Goal: Task Accomplishment & Management: Use online tool/utility

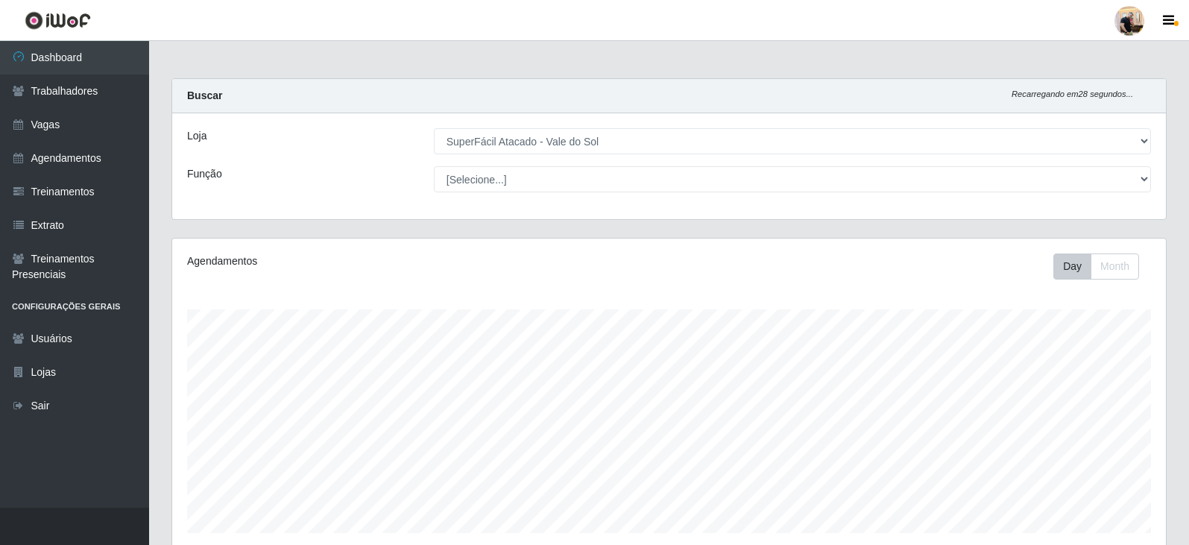
select select "502"
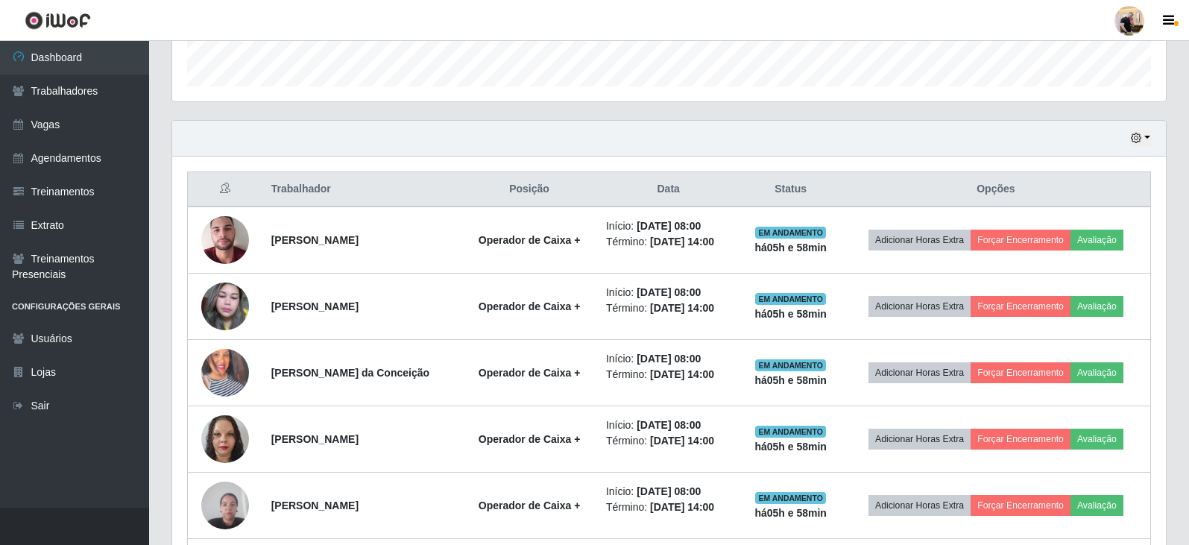
scroll to position [309, 994]
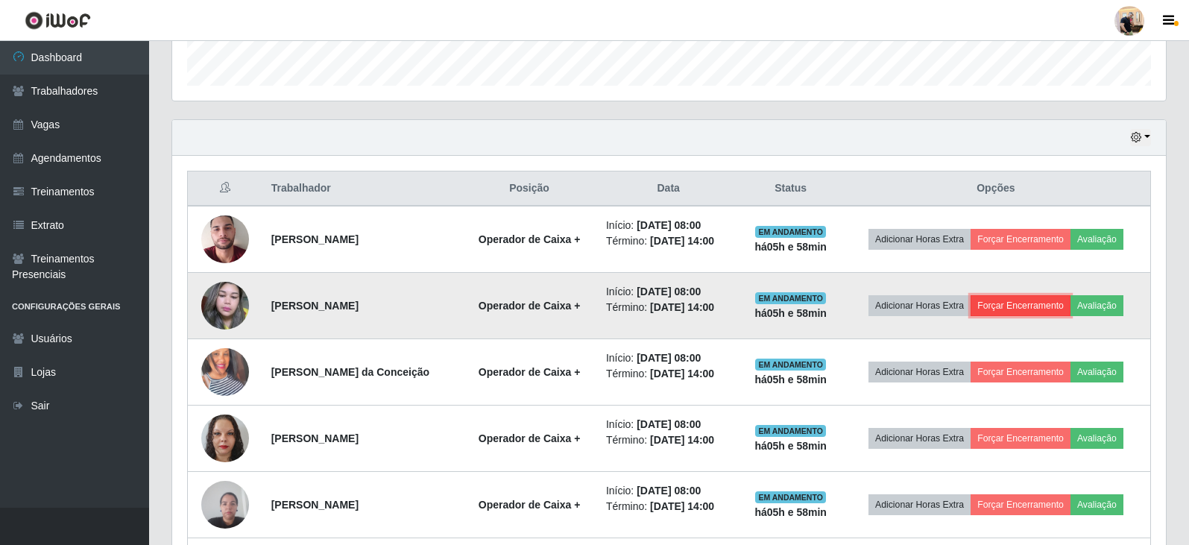
click at [1049, 304] on button "Forçar Encerramento" at bounding box center [1021, 305] width 100 height 21
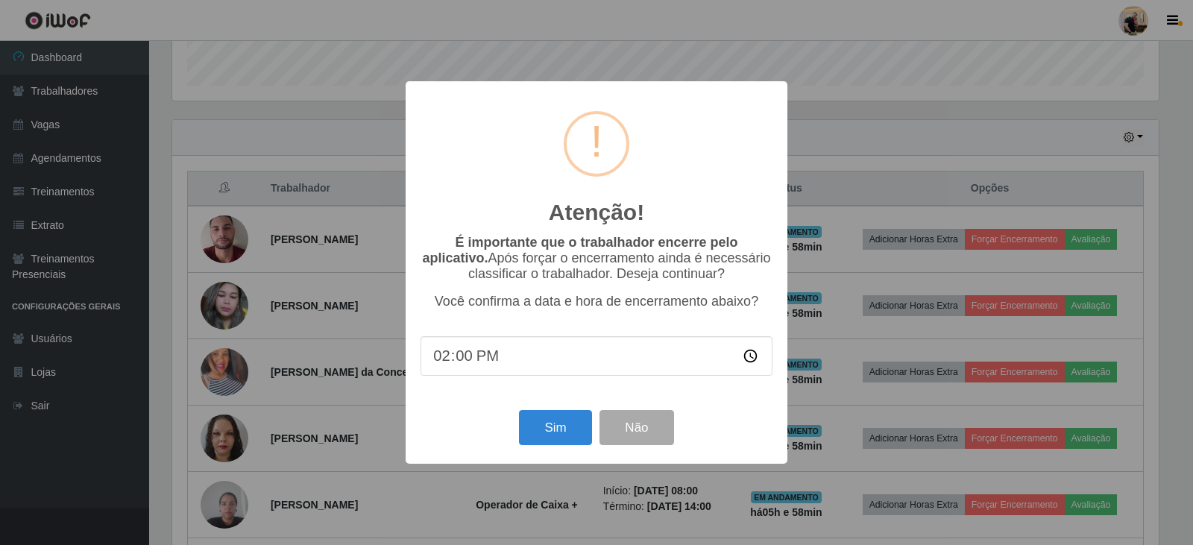
click at [839, 406] on div "Atenção! × É importante que o trabalhador encerre pelo aplicativo. Após forçar …" at bounding box center [596, 272] width 1193 height 545
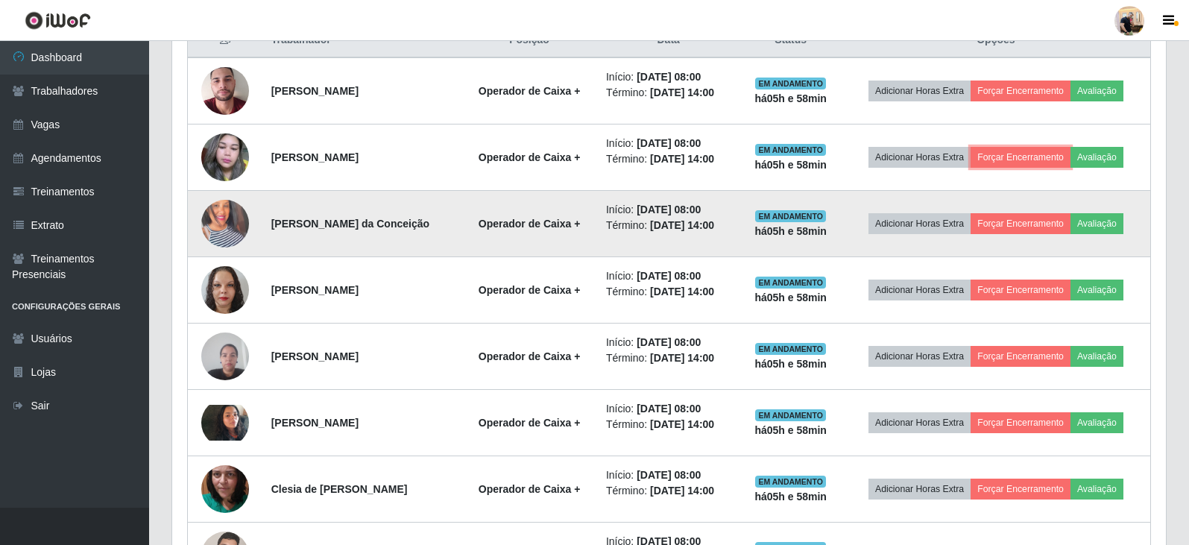
scroll to position [597, 0]
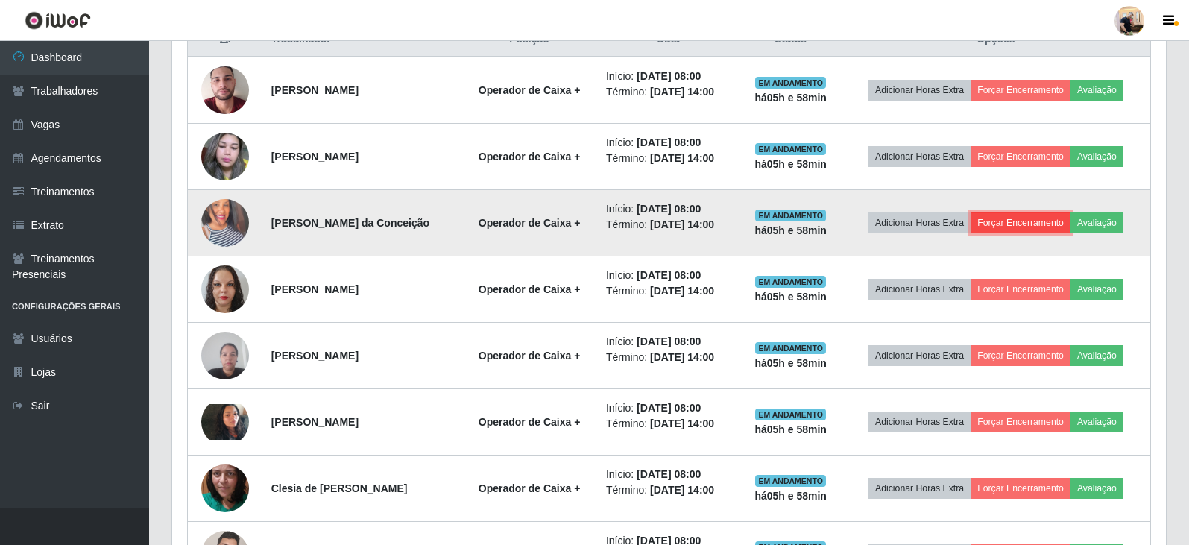
click at [998, 227] on button "Forçar Encerramento" at bounding box center [1021, 223] width 100 height 21
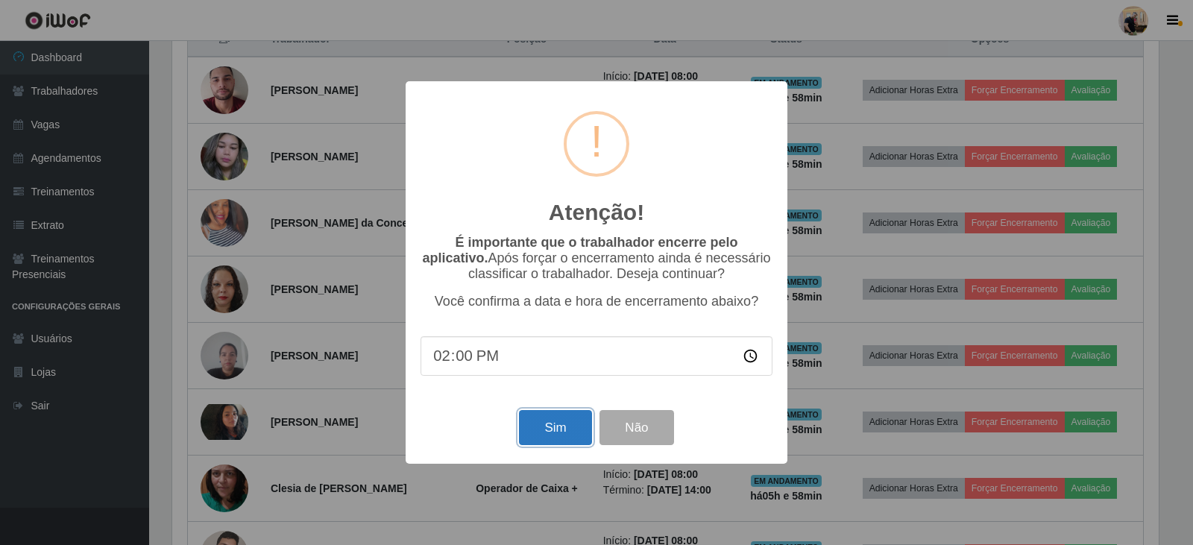
click at [556, 427] on button "Sim" at bounding box center [555, 427] width 72 height 35
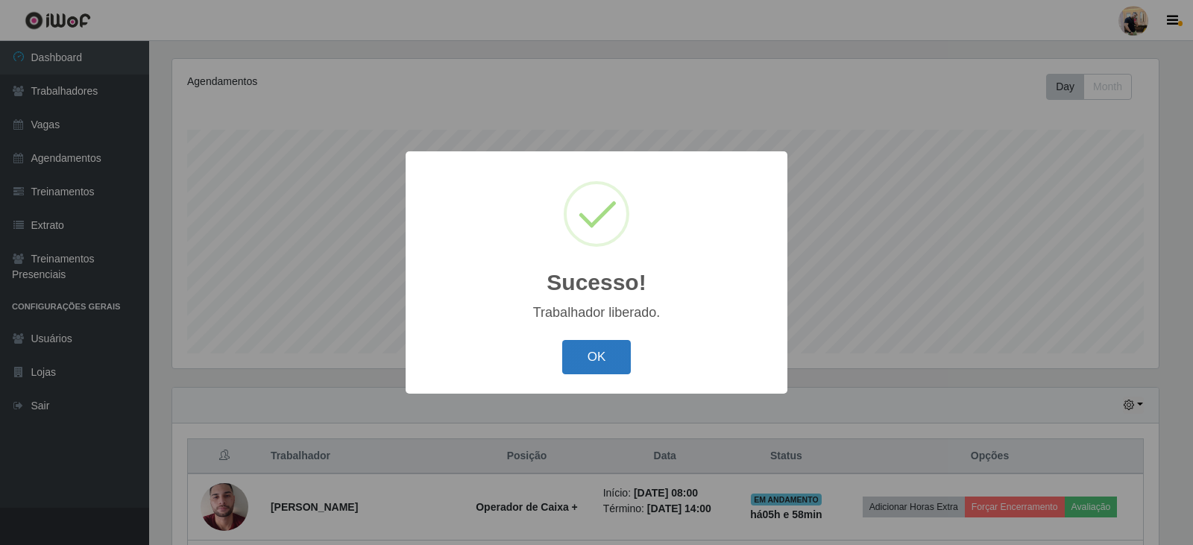
click at [596, 352] on button "OK" at bounding box center [596, 357] width 69 height 35
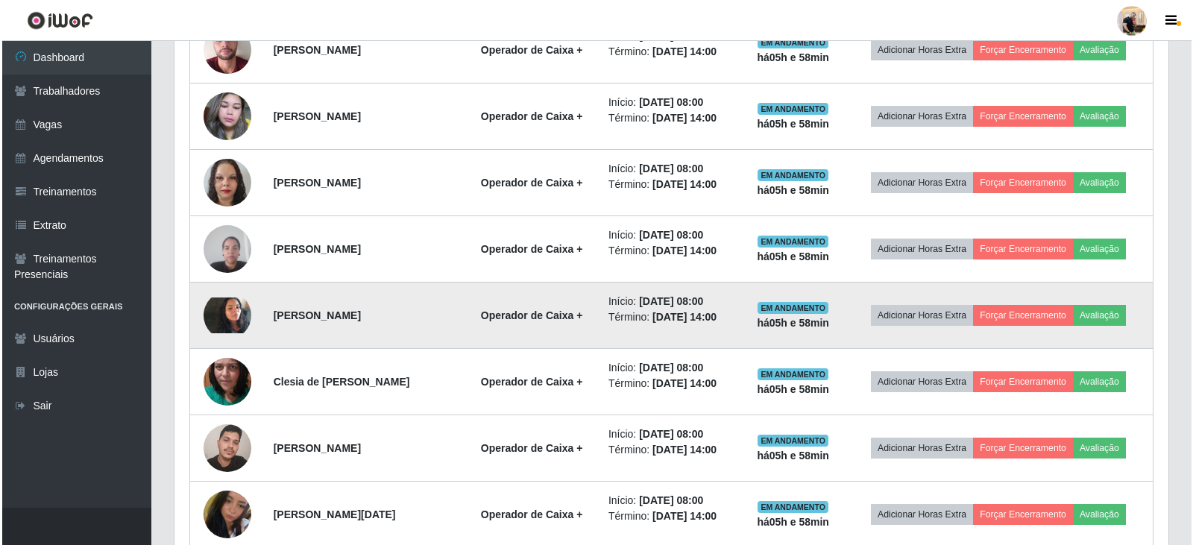
scroll to position [702, 0]
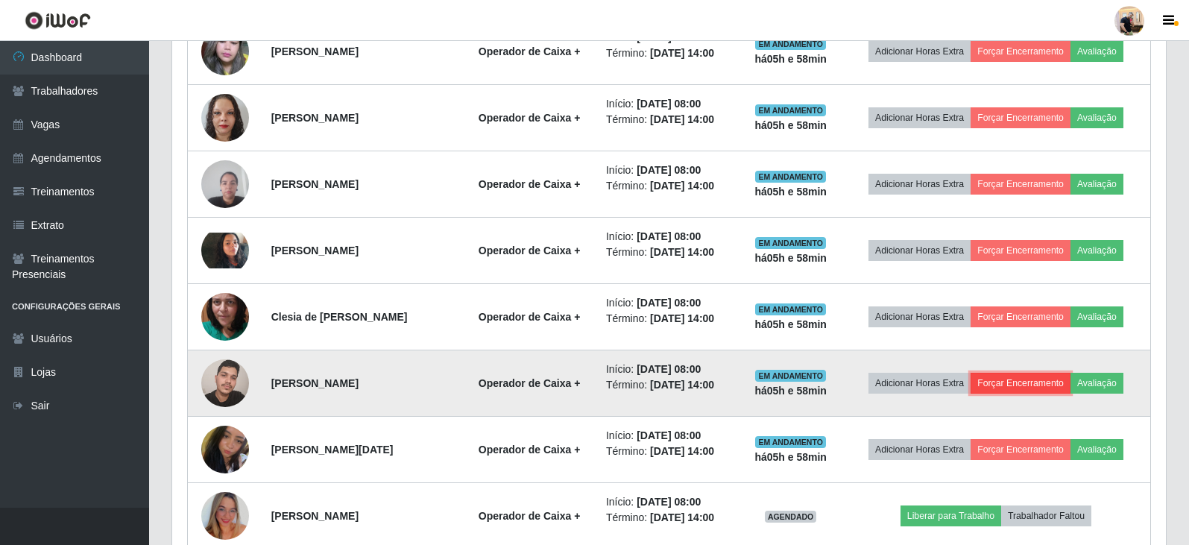
click at [1042, 389] on button "Forçar Encerramento" at bounding box center [1021, 383] width 100 height 21
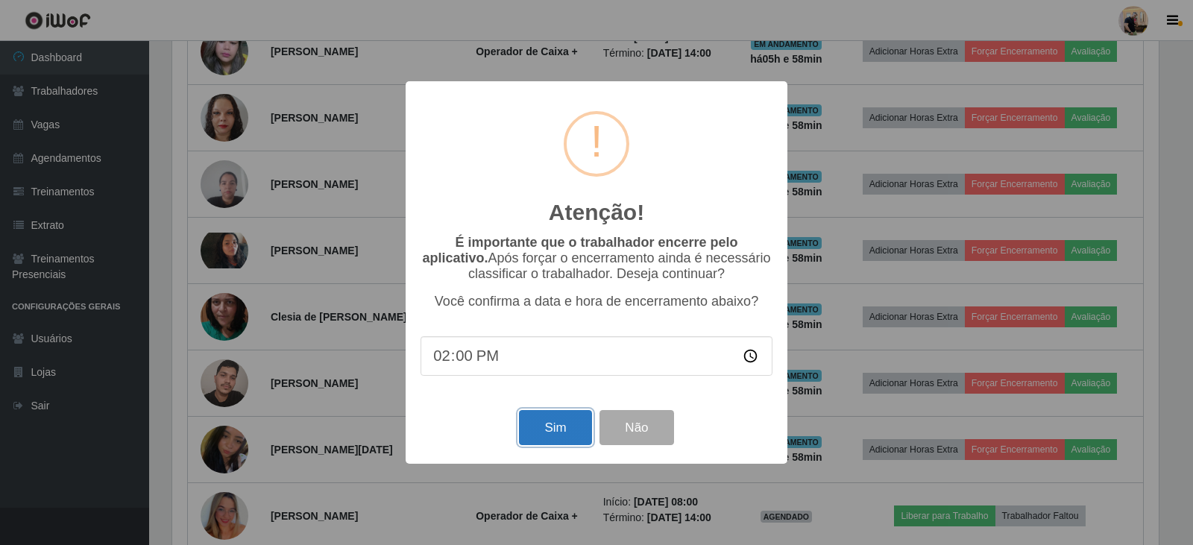
click at [541, 439] on button "Sim" at bounding box center [555, 427] width 72 height 35
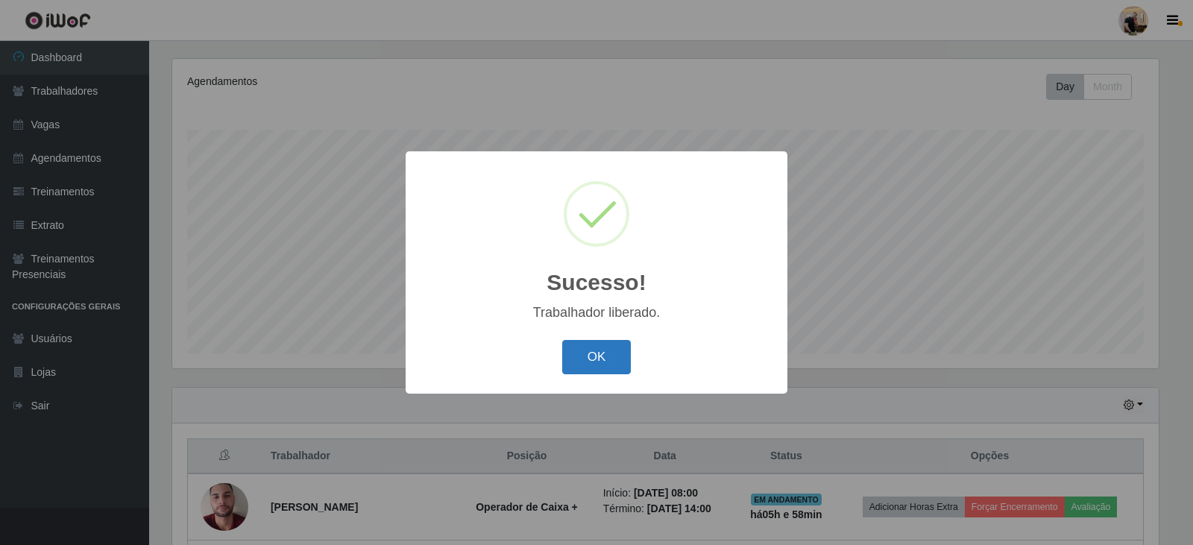
click at [616, 353] on button "OK" at bounding box center [596, 357] width 69 height 35
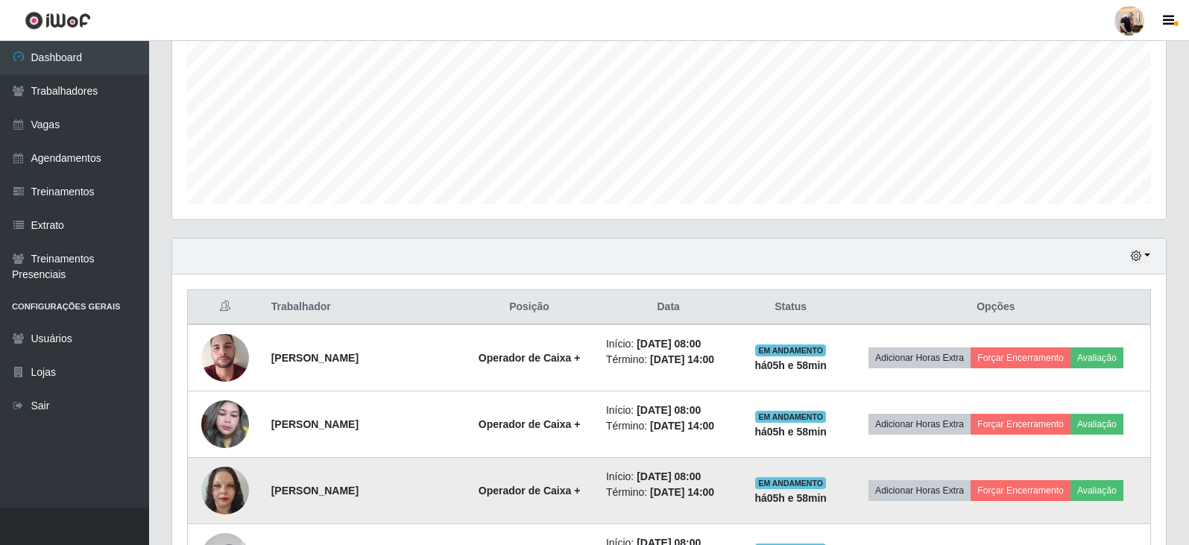
scroll to position [0, 0]
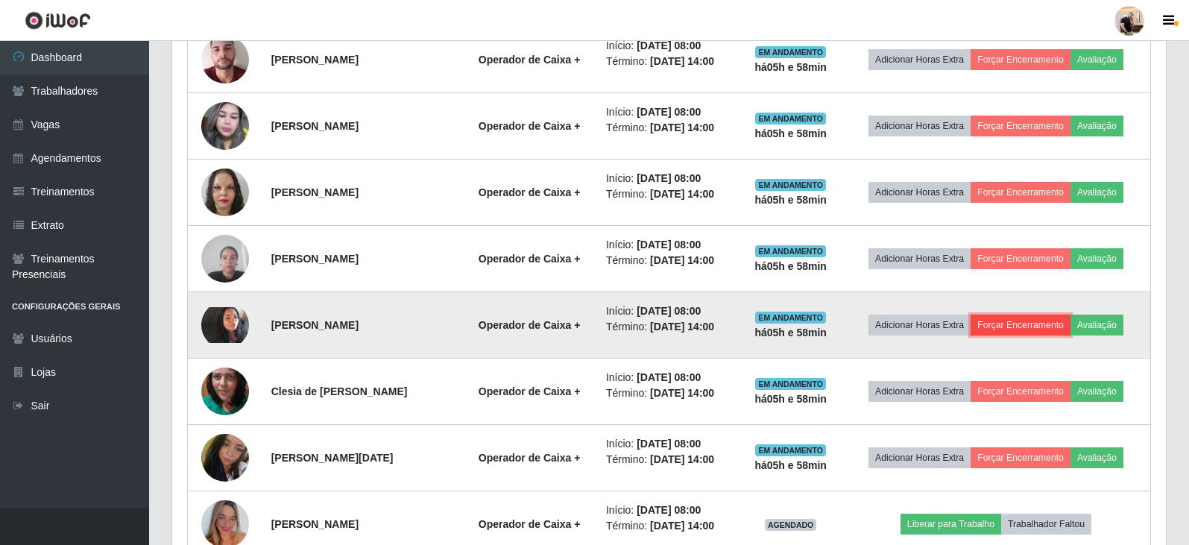
click at [1028, 334] on button "Forçar Encerramento" at bounding box center [1021, 325] width 100 height 21
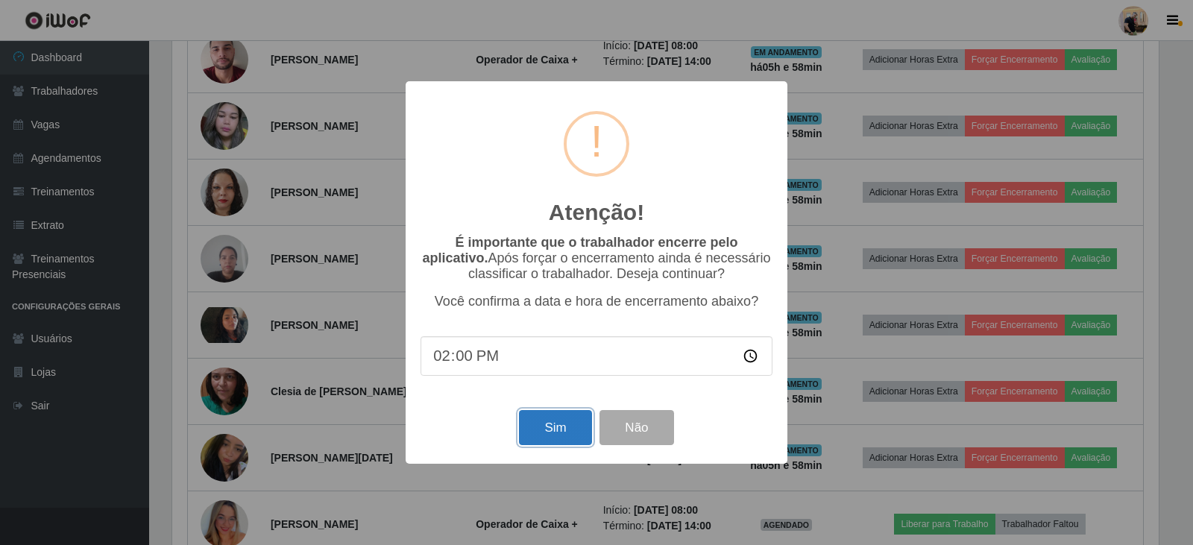
click at [551, 433] on button "Sim" at bounding box center [555, 427] width 72 height 35
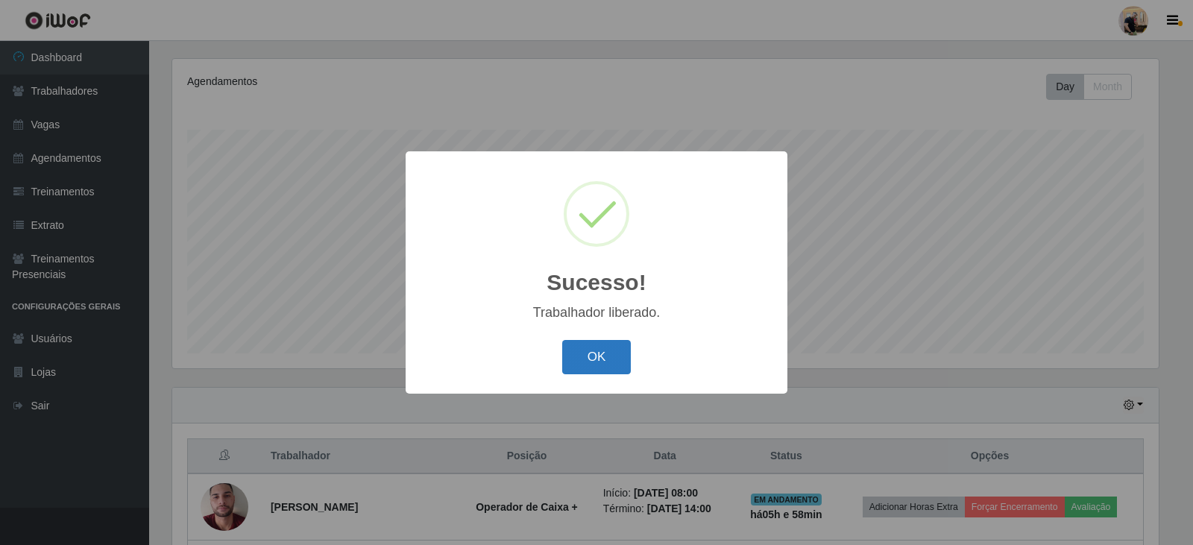
click at [595, 359] on button "OK" at bounding box center [596, 357] width 69 height 35
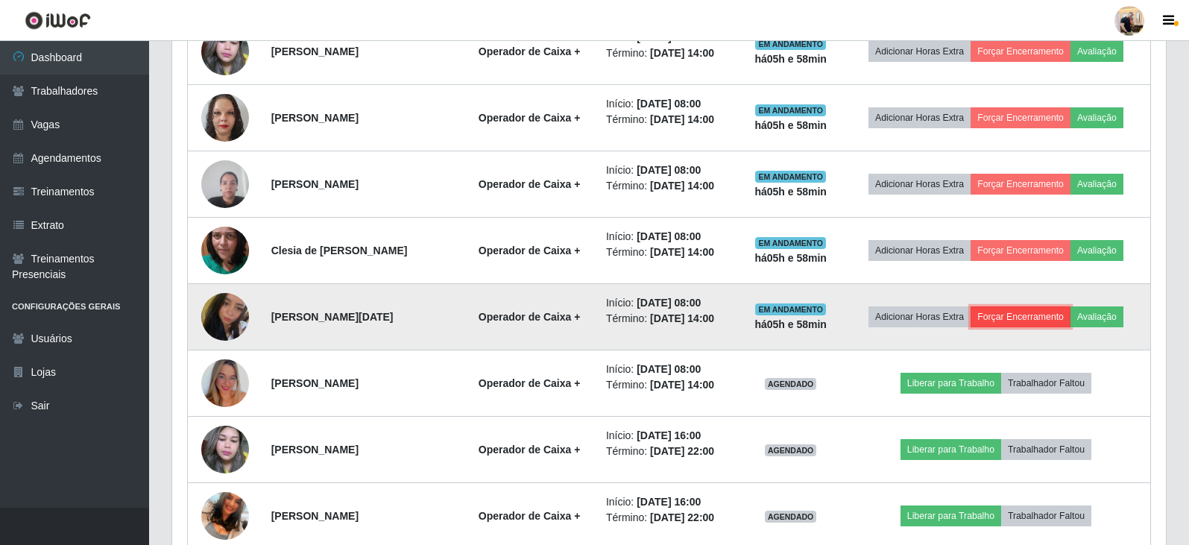
click at [1034, 318] on button "Forçar Encerramento" at bounding box center [1021, 317] width 100 height 21
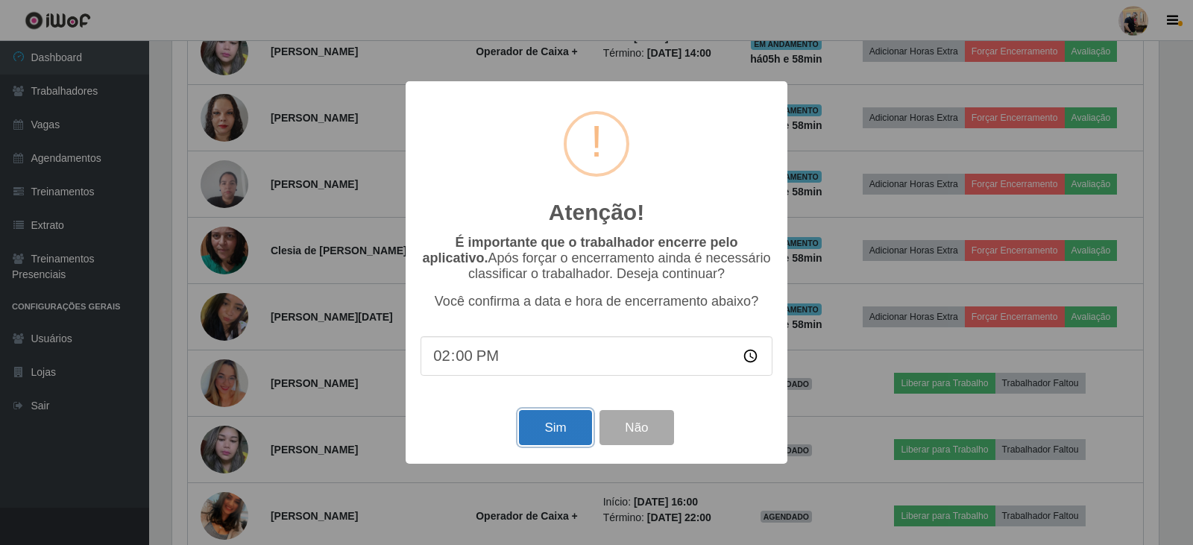
click at [578, 430] on button "Sim" at bounding box center [555, 427] width 72 height 35
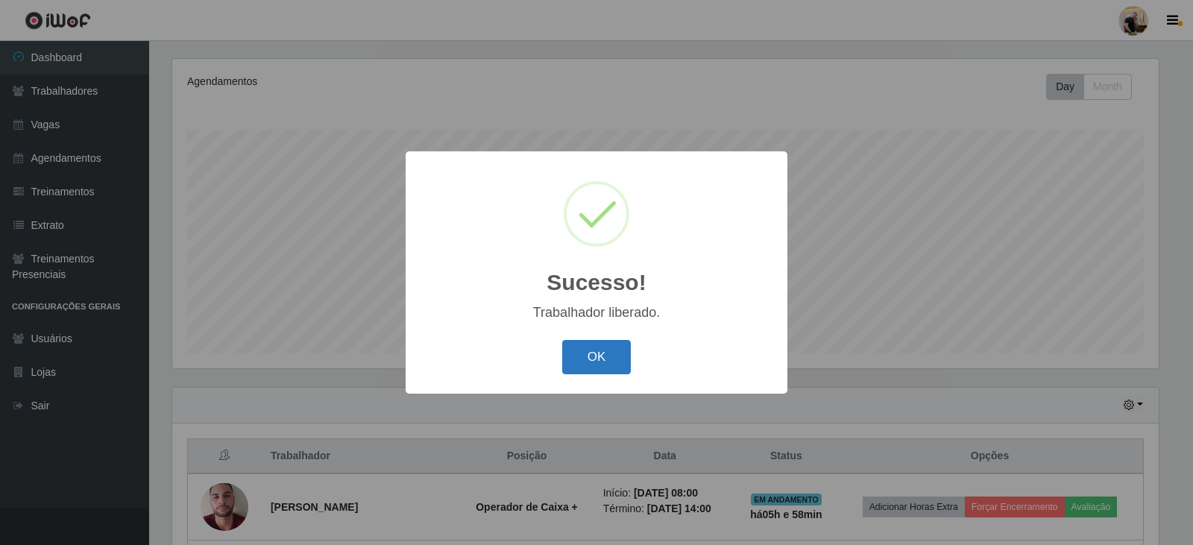
drag, startPoint x: 555, startPoint y: 359, endPoint x: 599, endPoint y: 359, distance: 44.0
click at [556, 359] on div "OK Cancel" at bounding box center [597, 357] width 352 height 43
click at [599, 359] on button "OK" at bounding box center [596, 357] width 69 height 35
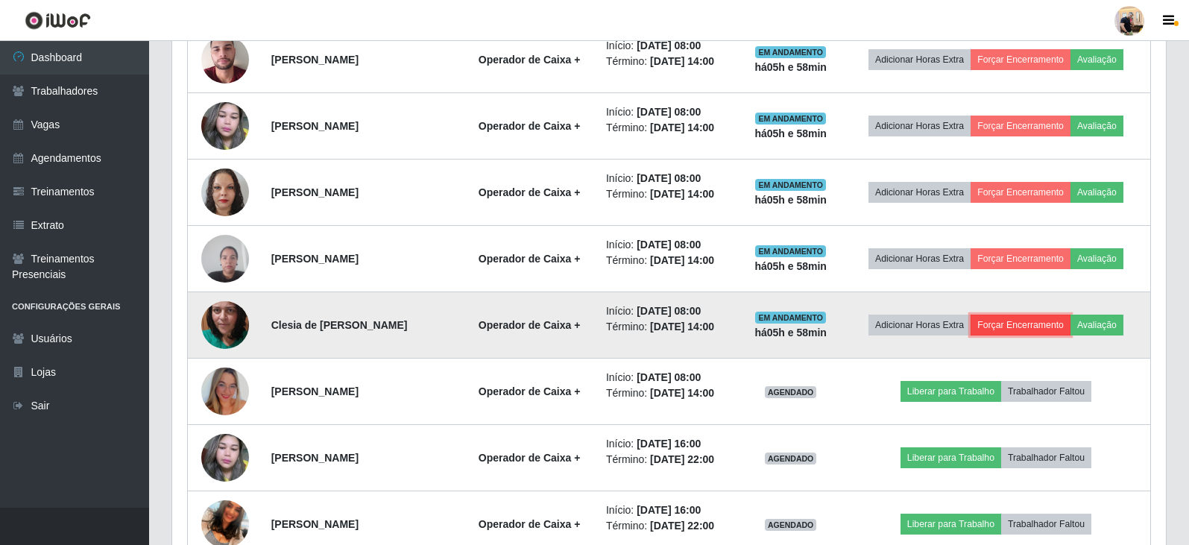
click at [1025, 327] on button "Forçar Encerramento" at bounding box center [1021, 325] width 100 height 21
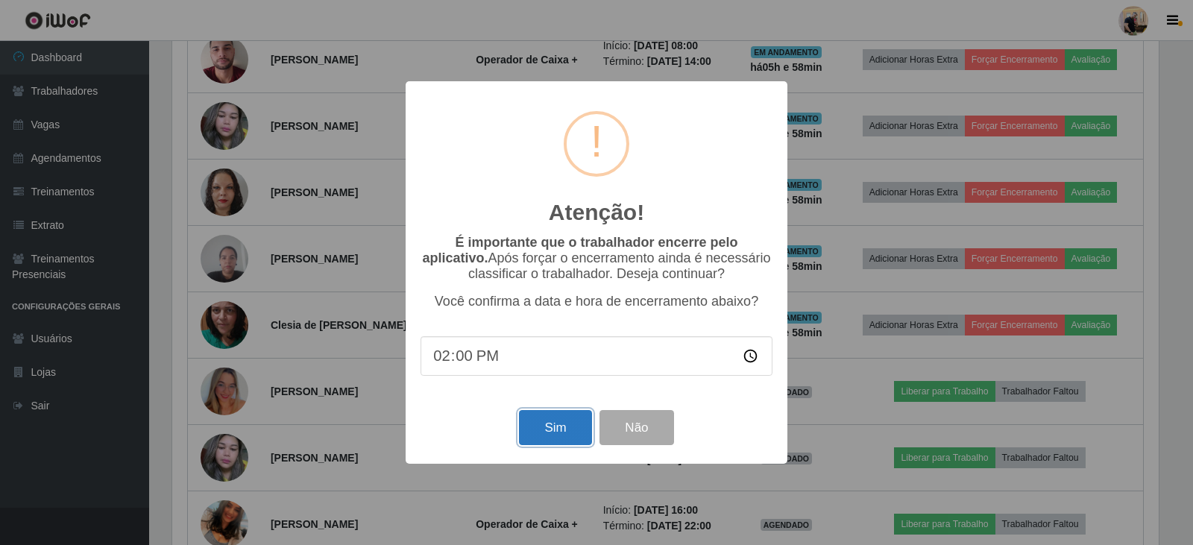
click at [564, 444] on button "Sim" at bounding box center [555, 427] width 72 height 35
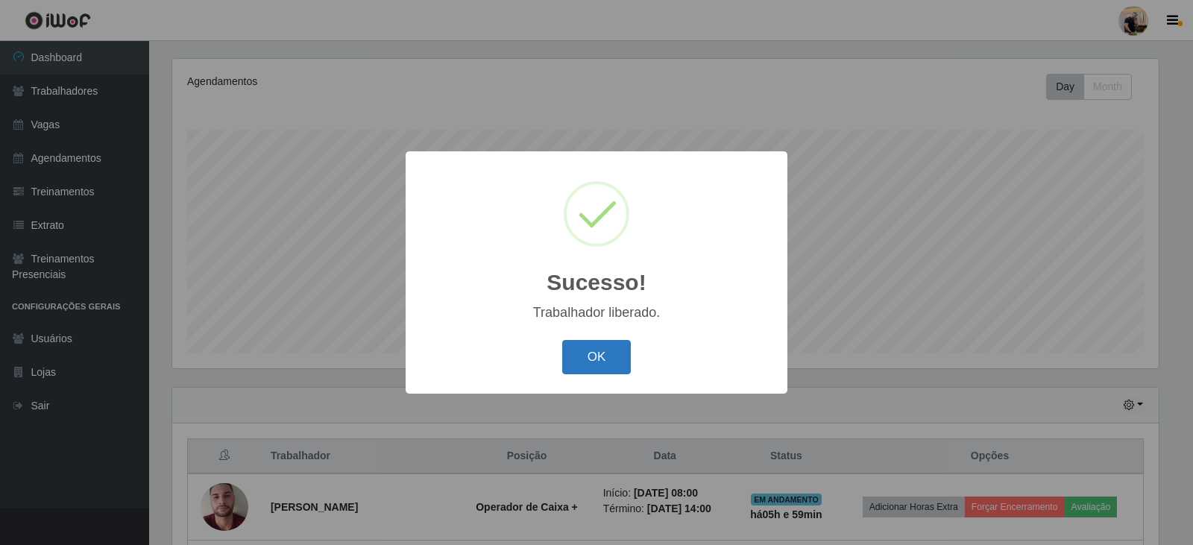
click at [613, 368] on button "OK" at bounding box center [596, 357] width 69 height 35
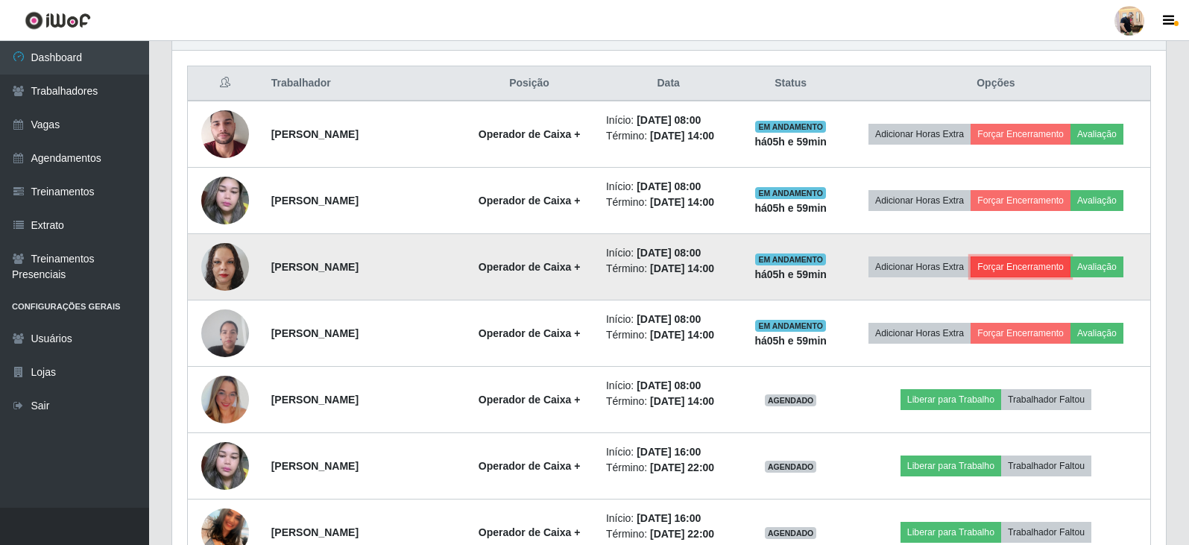
click at [1022, 268] on button "Forçar Encerramento" at bounding box center [1021, 267] width 100 height 21
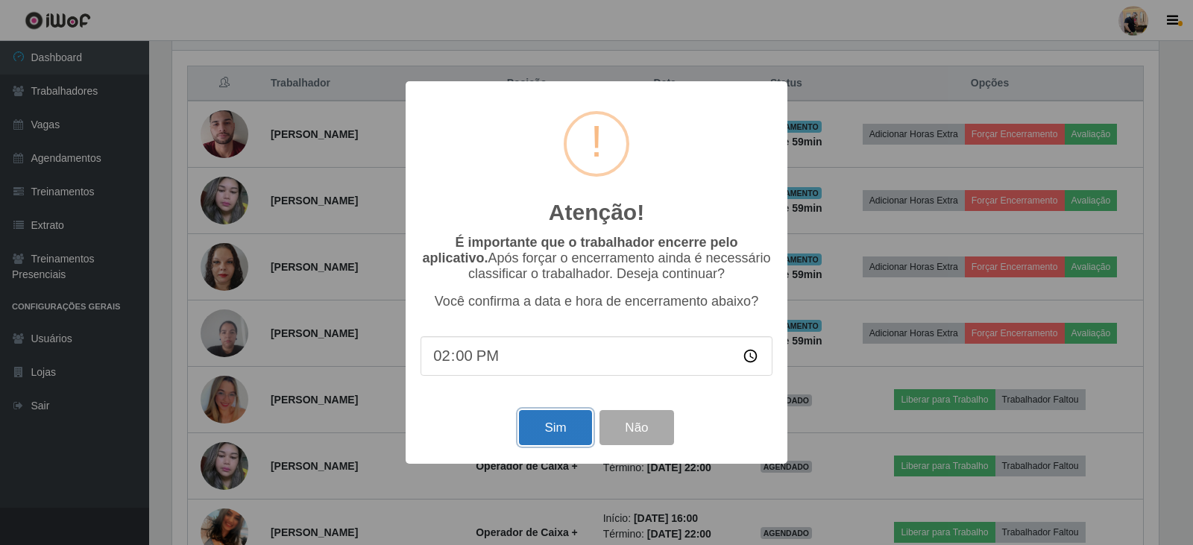
click at [551, 424] on button "Sim" at bounding box center [555, 427] width 72 height 35
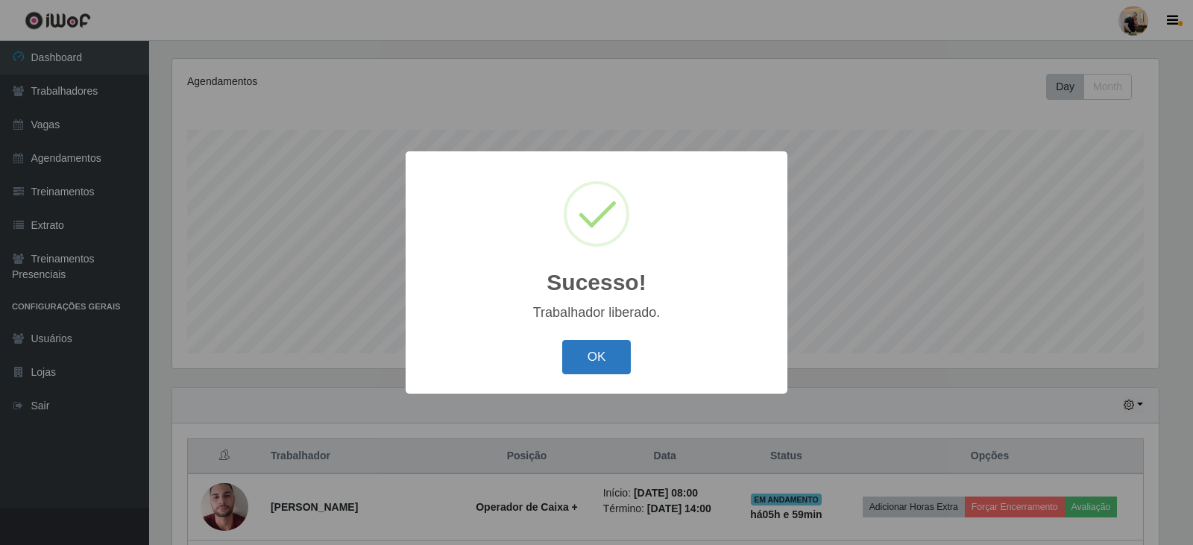
click at [601, 359] on button "OK" at bounding box center [596, 357] width 69 height 35
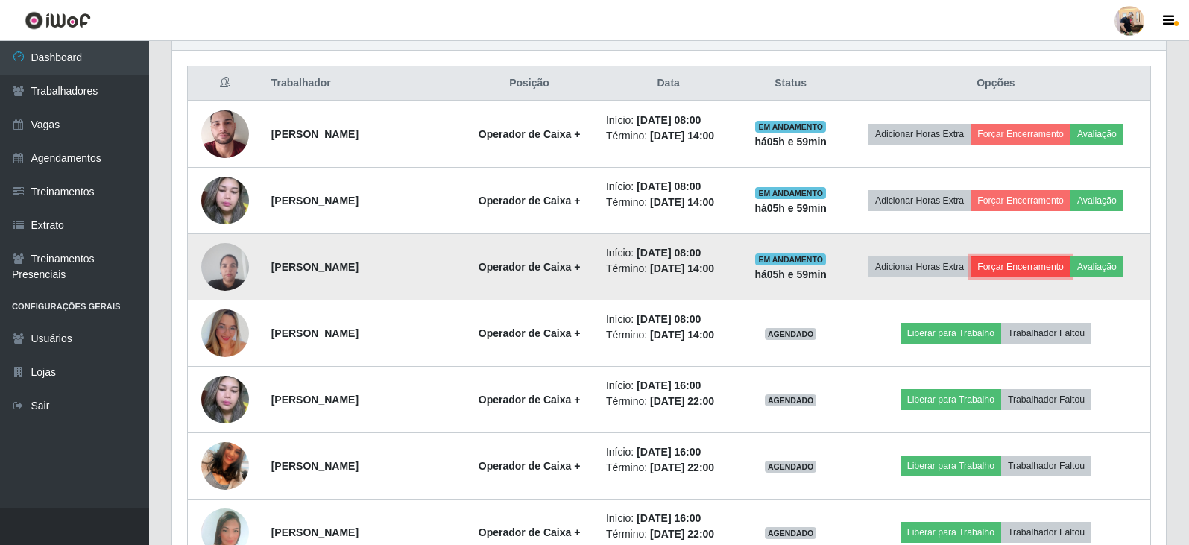
click at [1037, 262] on button "Forçar Encerramento" at bounding box center [1021, 267] width 100 height 21
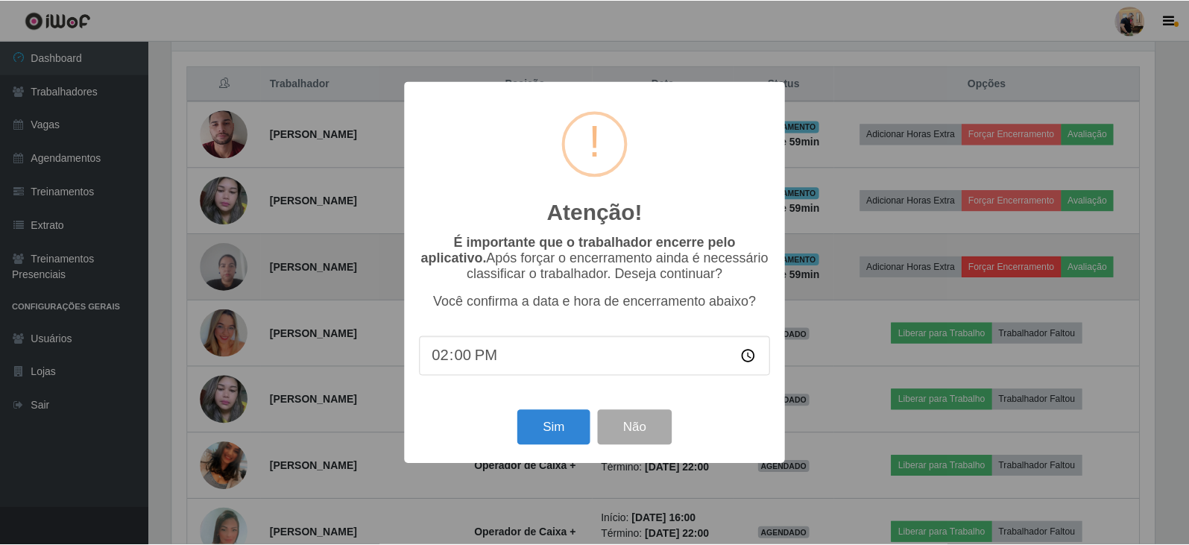
scroll to position [309, 987]
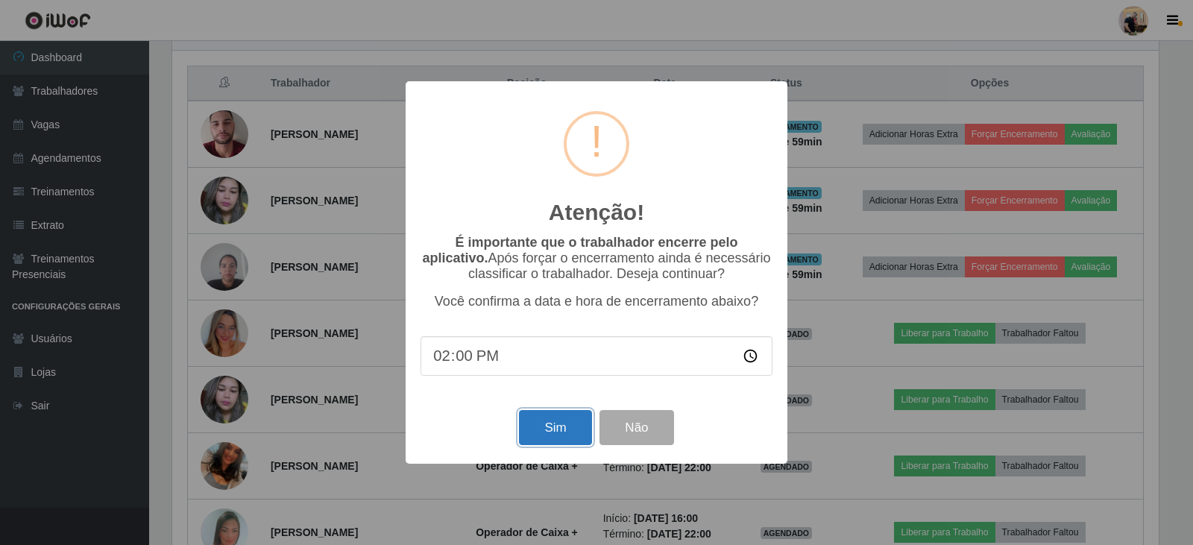
click at [565, 436] on button "Sim" at bounding box center [555, 427] width 72 height 35
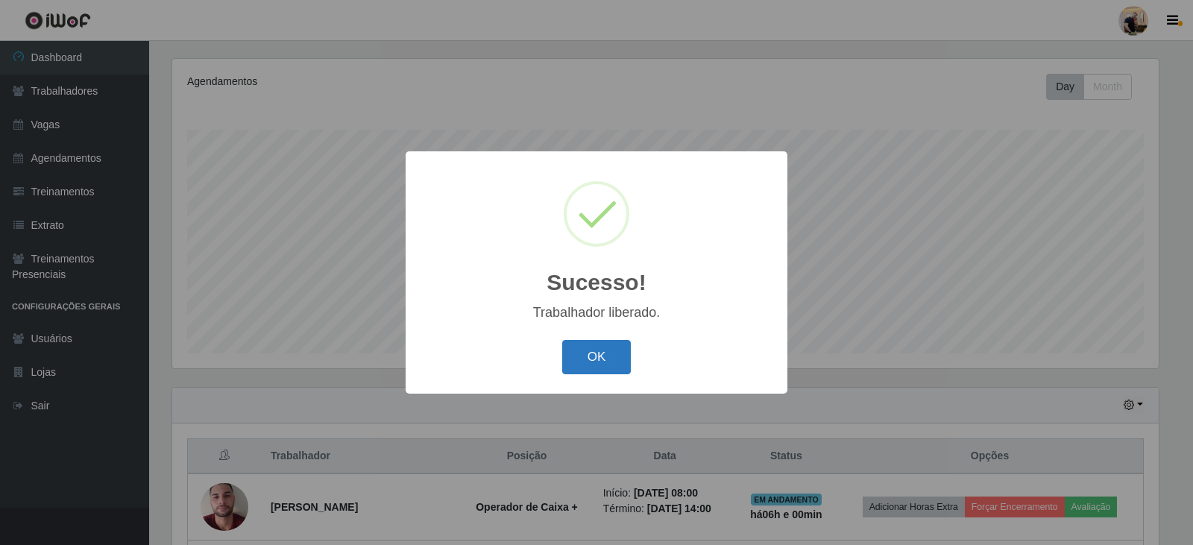
click at [606, 358] on button "OK" at bounding box center [596, 357] width 69 height 35
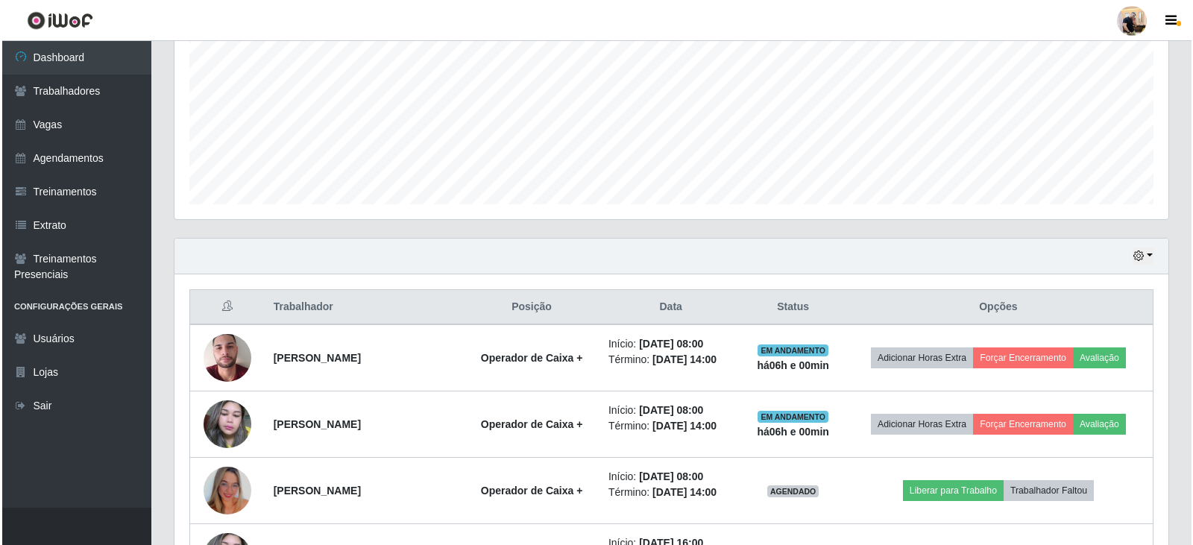
scroll to position [478, 0]
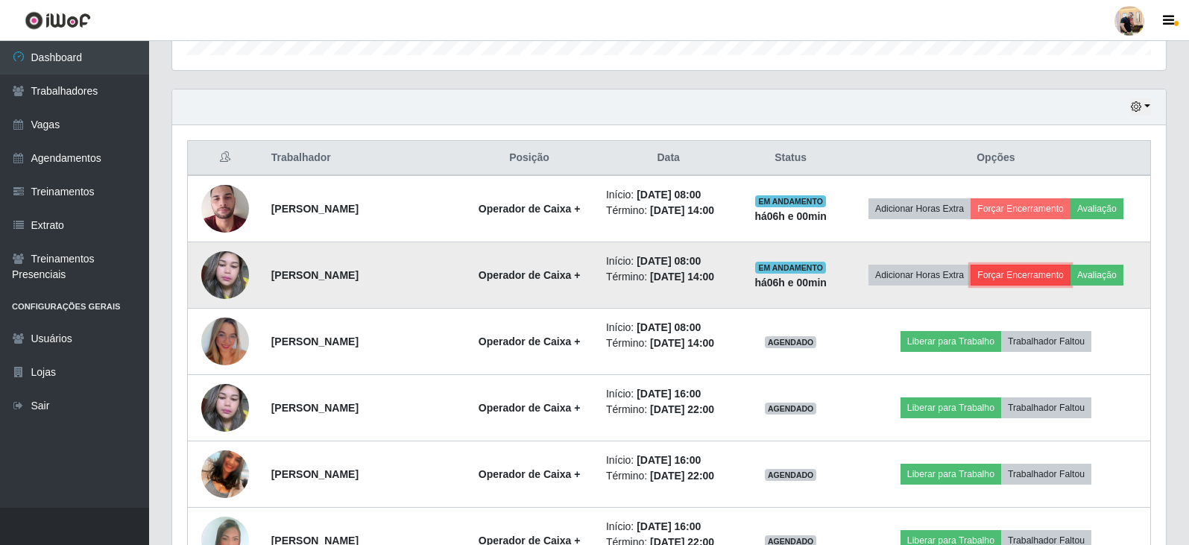
click at [1033, 277] on button "Forçar Encerramento" at bounding box center [1021, 275] width 100 height 21
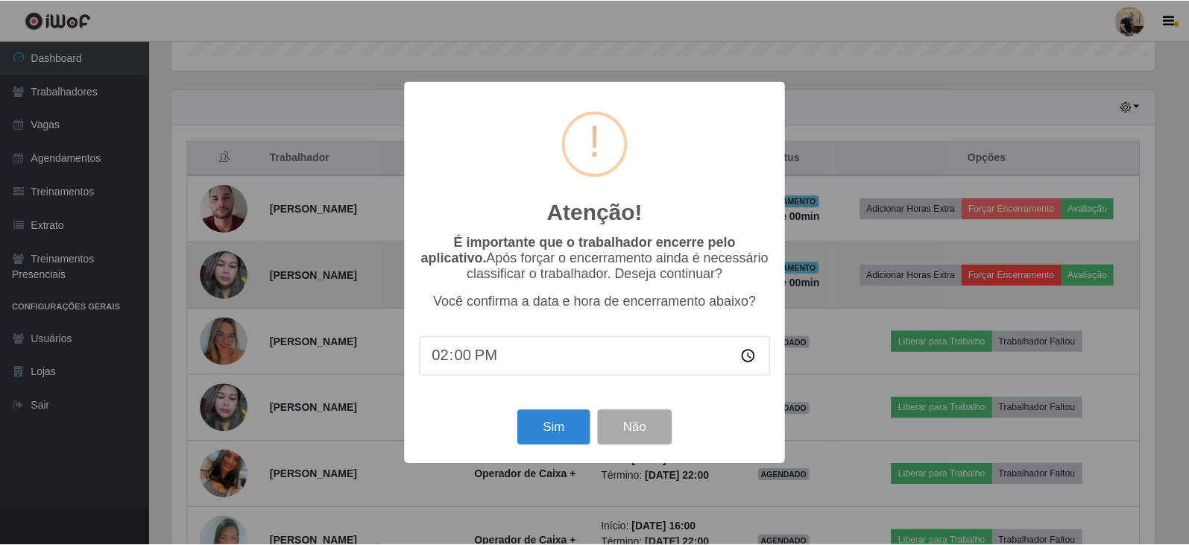
scroll to position [309, 987]
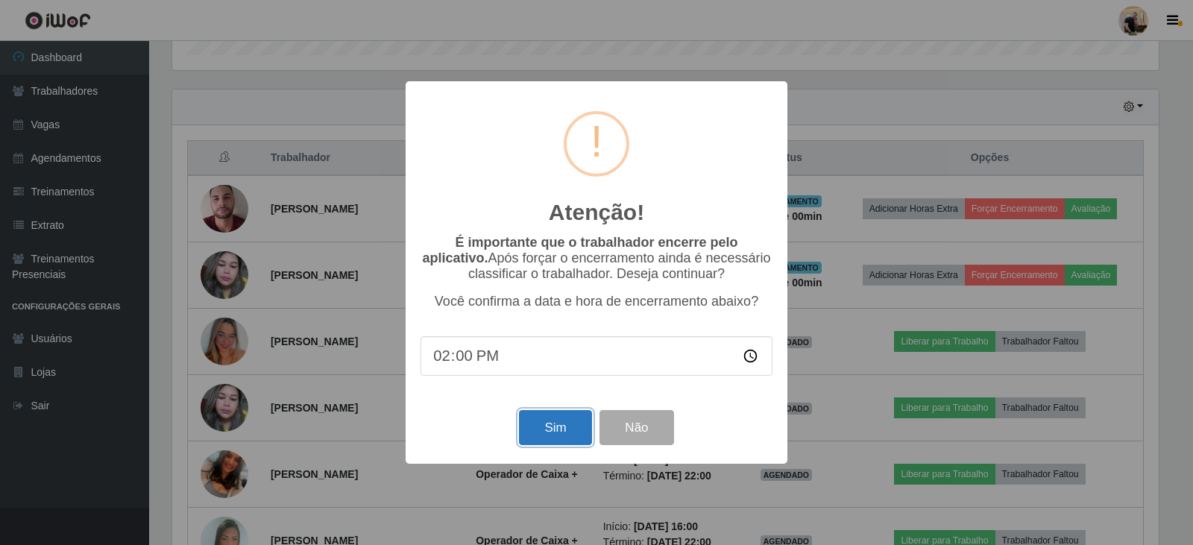
click at [565, 436] on button "Sim" at bounding box center [555, 427] width 72 height 35
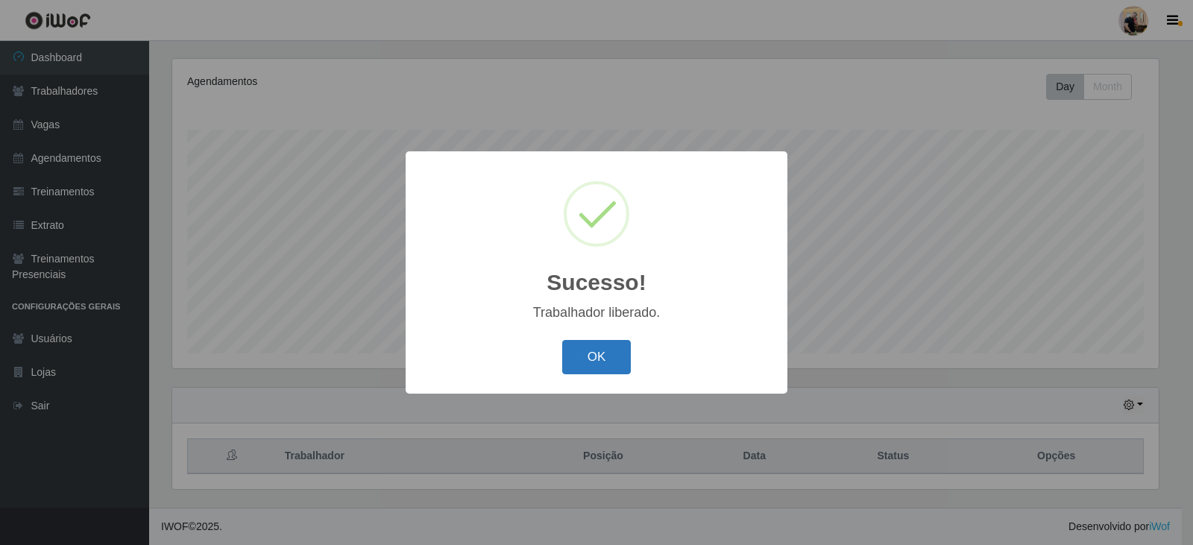
click at [615, 351] on button "OK" at bounding box center [596, 357] width 69 height 35
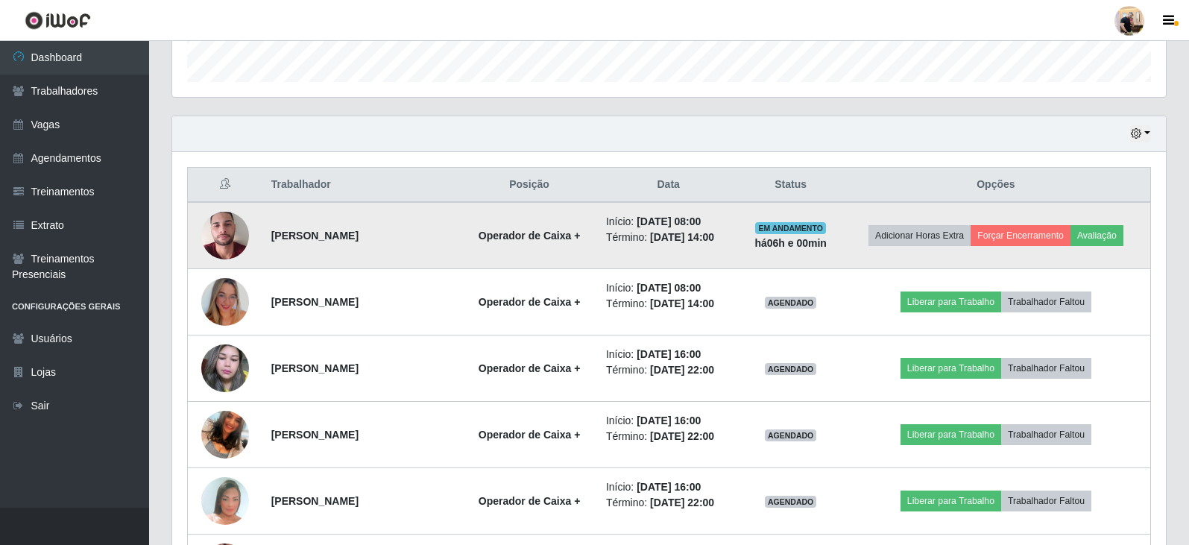
scroll to position [403, 0]
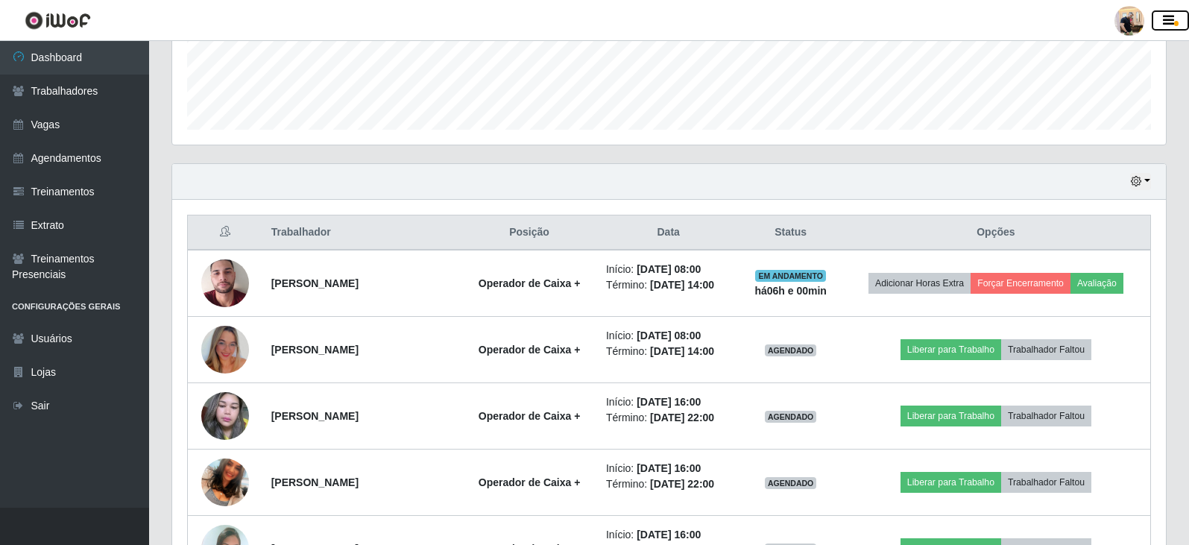
click at [1171, 28] on icon "button" at bounding box center [1168, 20] width 11 height 13
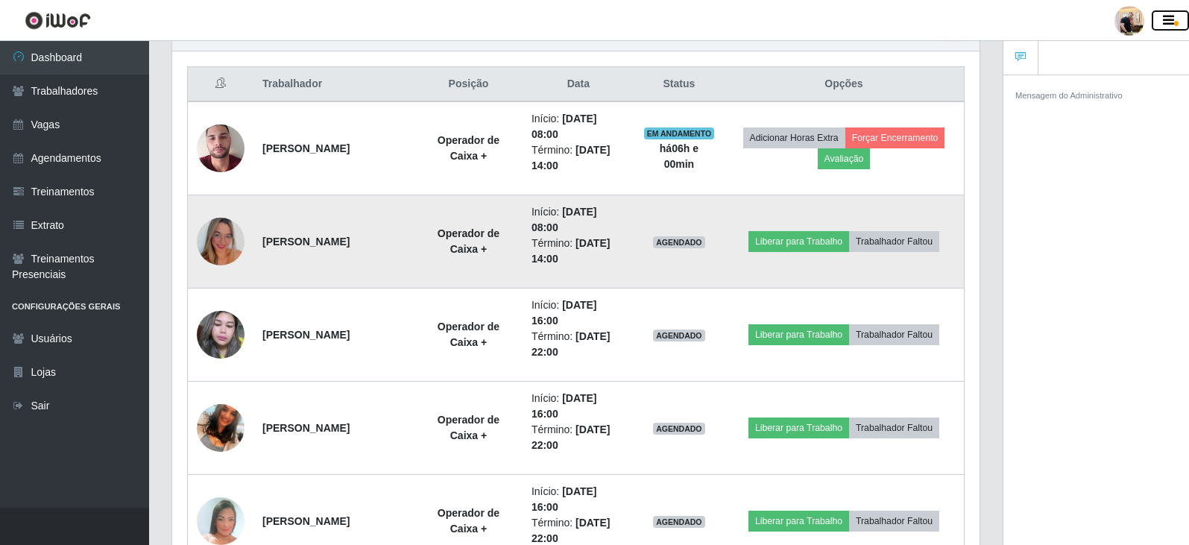
scroll to position [553, 0]
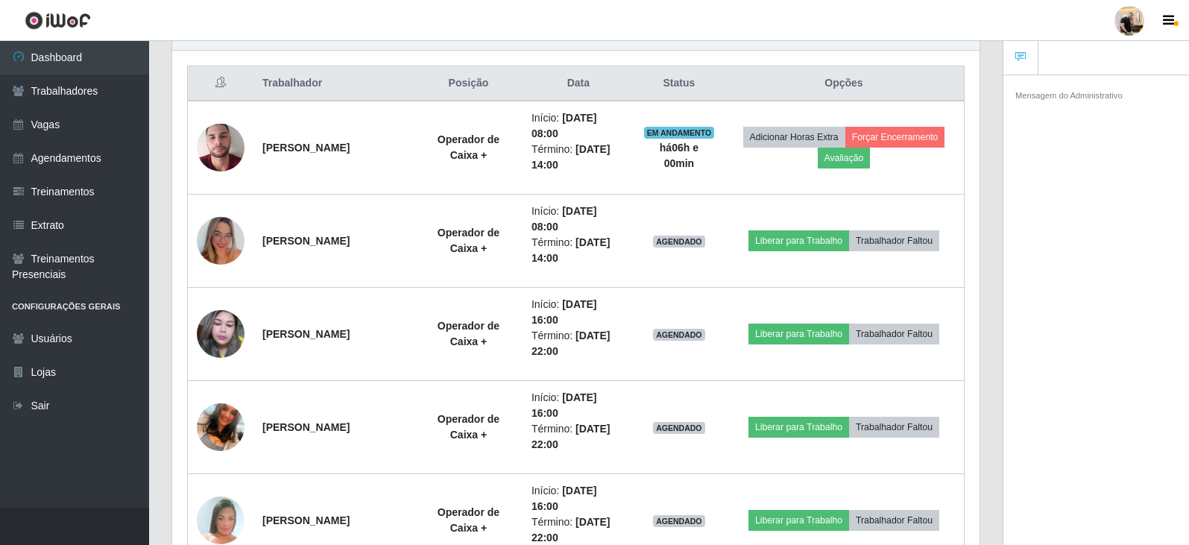
click at [44, 346] on link "Usuários" at bounding box center [74, 339] width 149 height 34
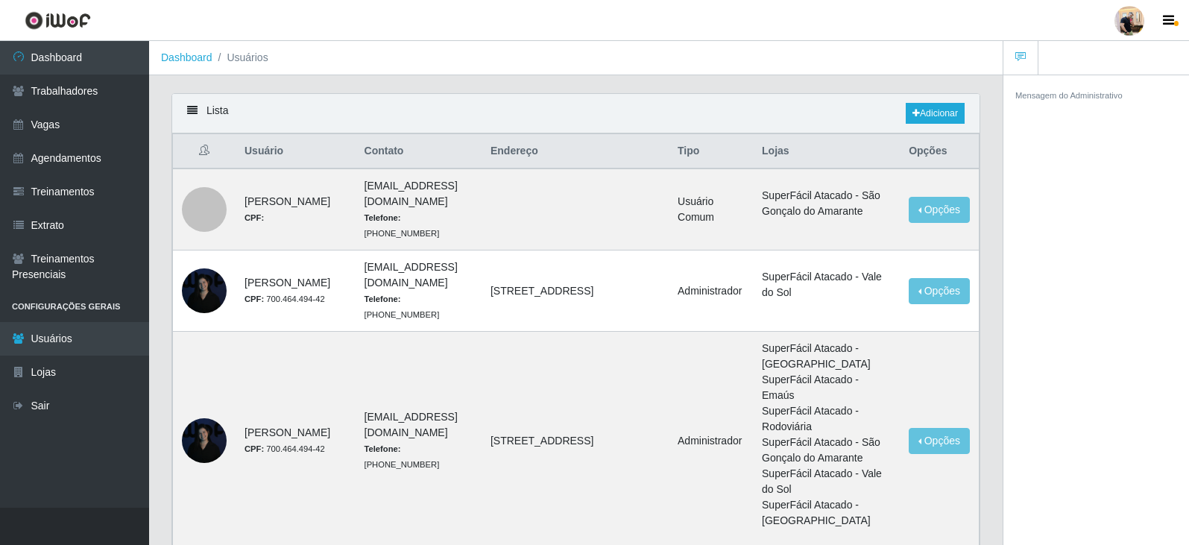
click at [1130, 10] on div at bounding box center [1130, 21] width 30 height 30
click at [1105, 42] on button "Perfil" at bounding box center [1101, 53] width 134 height 31
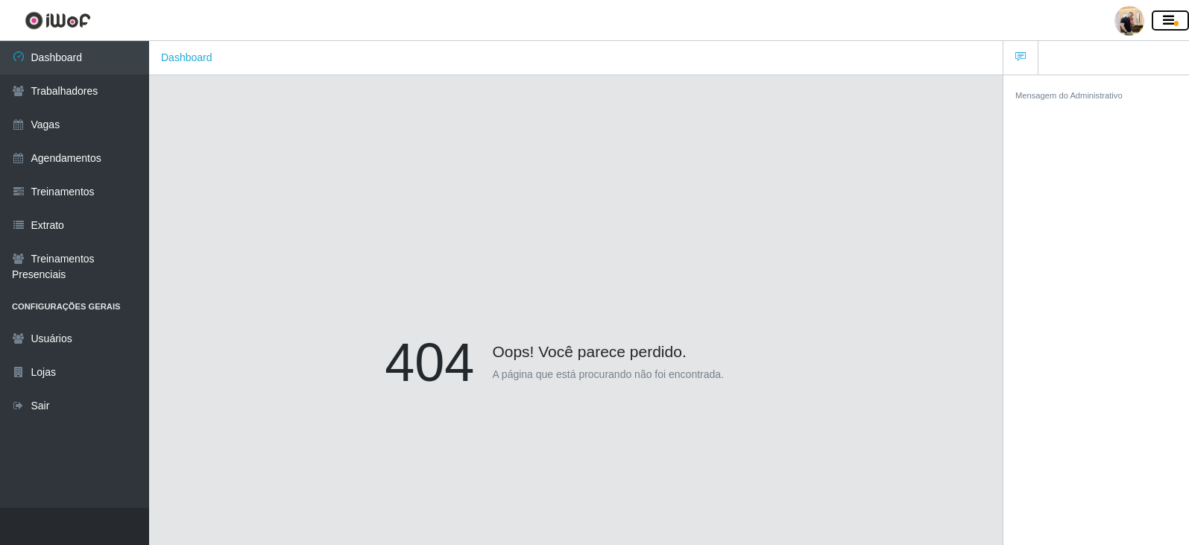
click at [1172, 21] on icon "button" at bounding box center [1168, 20] width 11 height 13
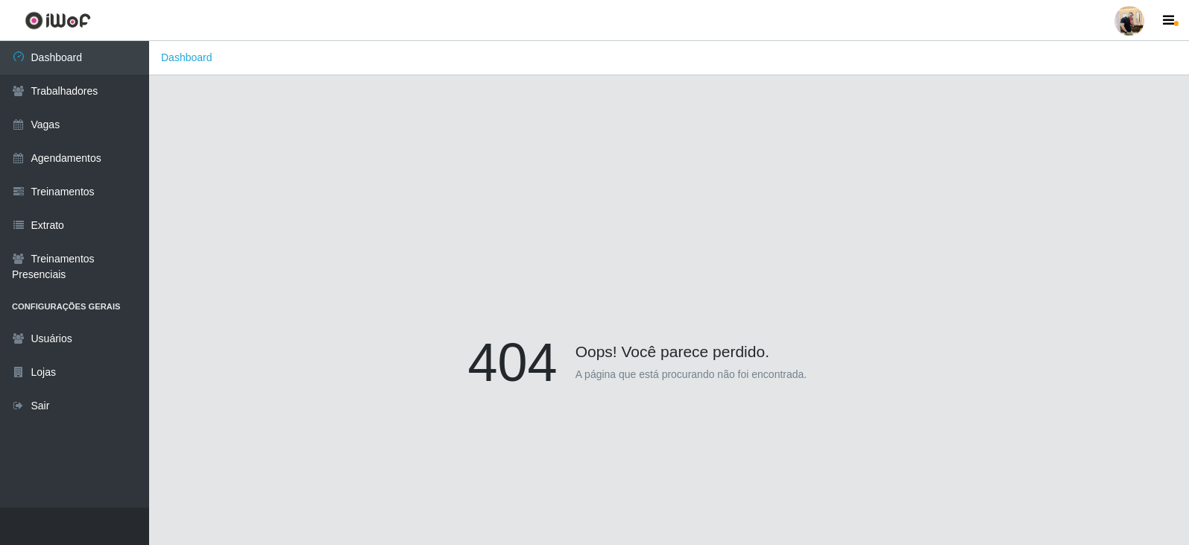
click at [1137, 16] on div at bounding box center [1130, 21] width 30 height 30
click at [1072, 121] on button "Sair" at bounding box center [1101, 116] width 134 height 31
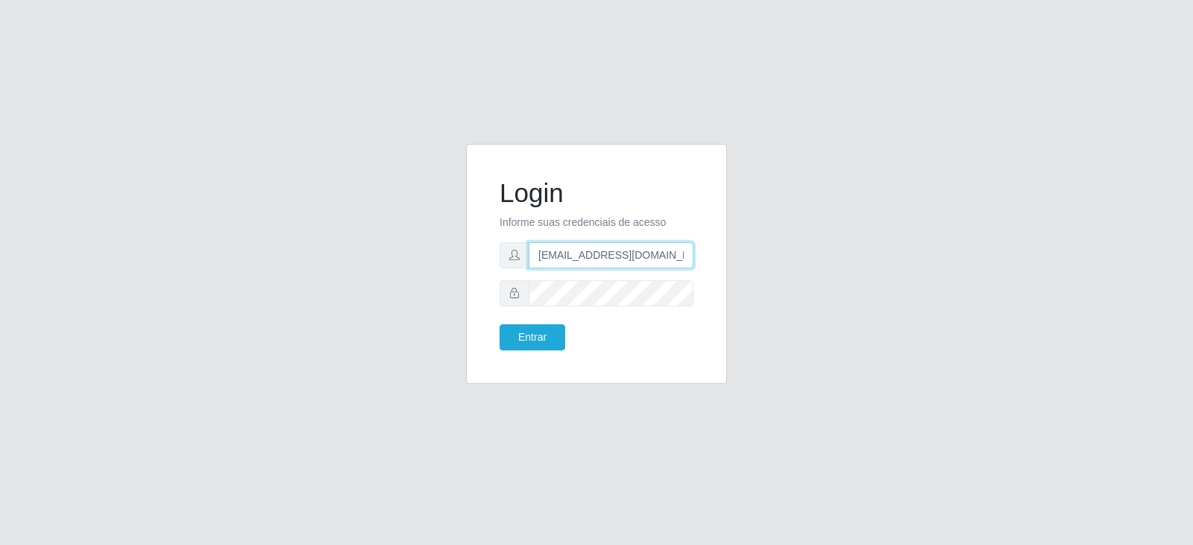
click at [587, 251] on input "[EMAIL_ADDRESS][DOMAIN_NAME]" at bounding box center [611, 255] width 165 height 26
drag, startPoint x: 682, startPoint y: 248, endPoint x: 509, endPoint y: 277, distance: 175.3
click at [506, 273] on form "Login Informe suas credenciais de acesso [EMAIL_ADDRESS][DOMAIN_NAME] Entrar" at bounding box center [597, 263] width 194 height 173
type input "j"
click at [633, 258] on input "Juvencio.chacon@" at bounding box center [611, 255] width 165 height 26
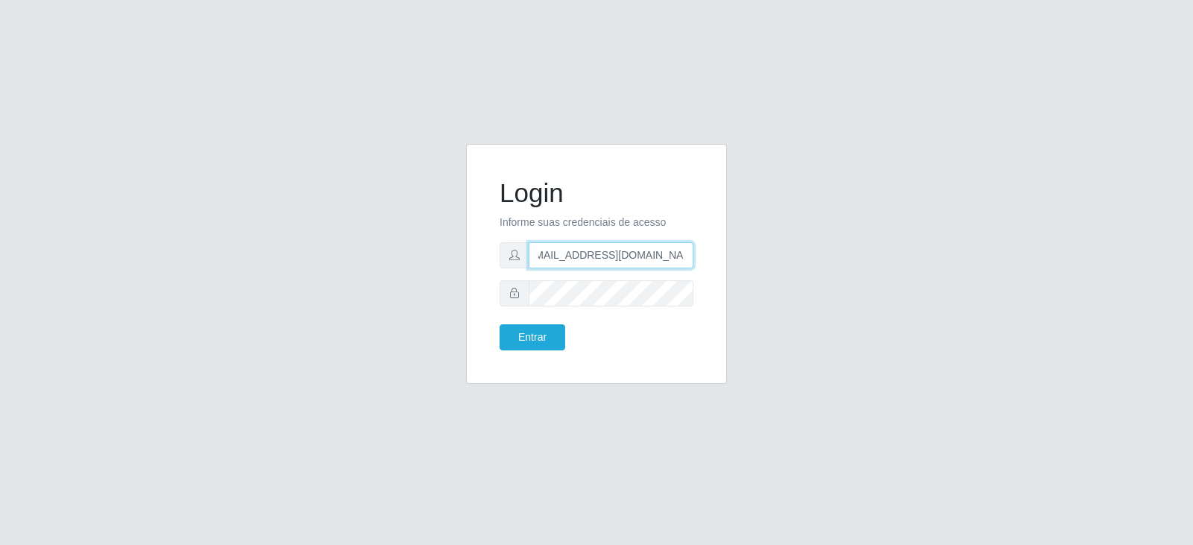
scroll to position [0, 17]
type input "[EMAIL_ADDRESS][DOMAIN_NAME]"
click at [496, 298] on div "Login Informe suas credenciais de acesso [EMAIL_ADDRESS][DOMAIN_NAME] Entrar" at bounding box center [597, 264] width 224 height 203
click at [525, 333] on button "Entrar" at bounding box center [533, 337] width 66 height 26
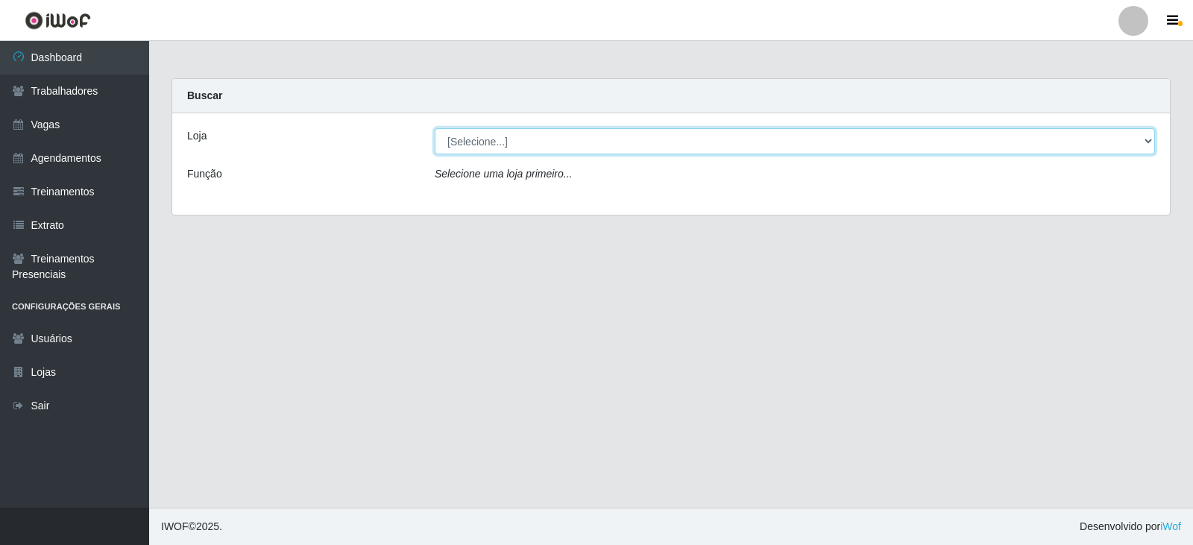
click at [510, 145] on select "[Selecione...] SuperFácil Atacado - Vale do Sol" at bounding box center [795, 141] width 720 height 26
select select "502"
click at [435, 128] on select "[Selecione...] SuperFácil Atacado - Vale do Sol" at bounding box center [795, 141] width 720 height 26
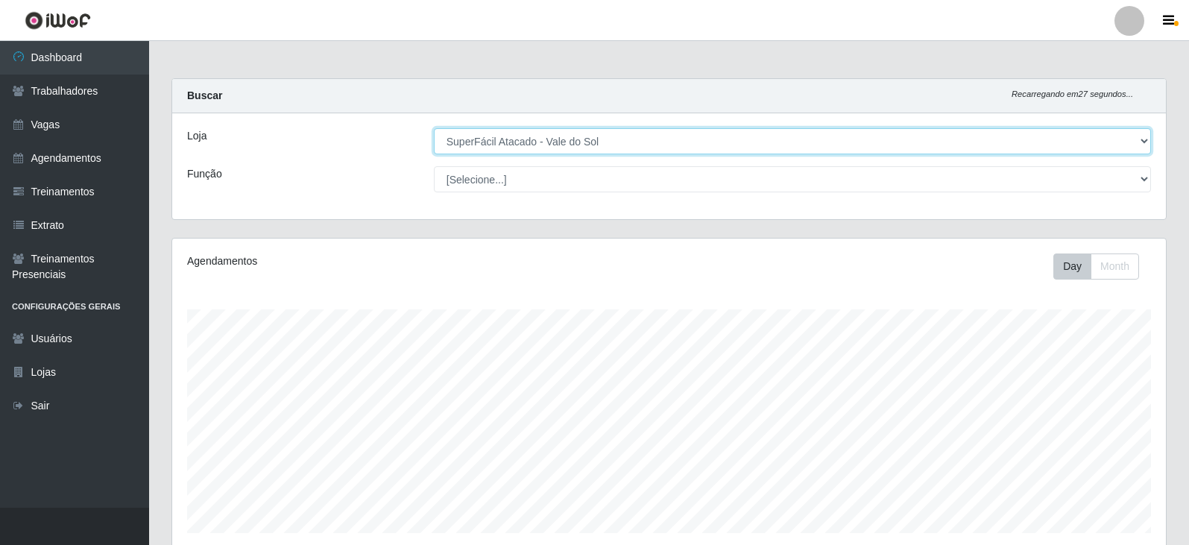
click at [517, 136] on select "[Selecione...] SuperFácil Atacado - Vale do Sol" at bounding box center [792, 141] width 717 height 26
click at [434, 128] on select "[Selecione...] SuperFácil Atacado - Vale do Sol" at bounding box center [792, 141] width 717 height 26
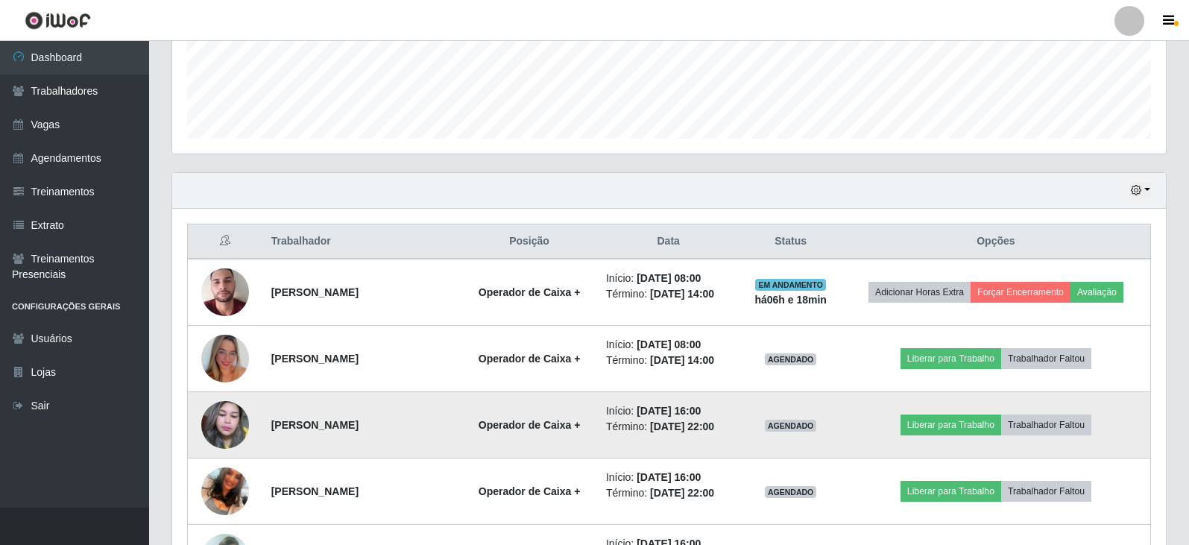
scroll to position [388, 0]
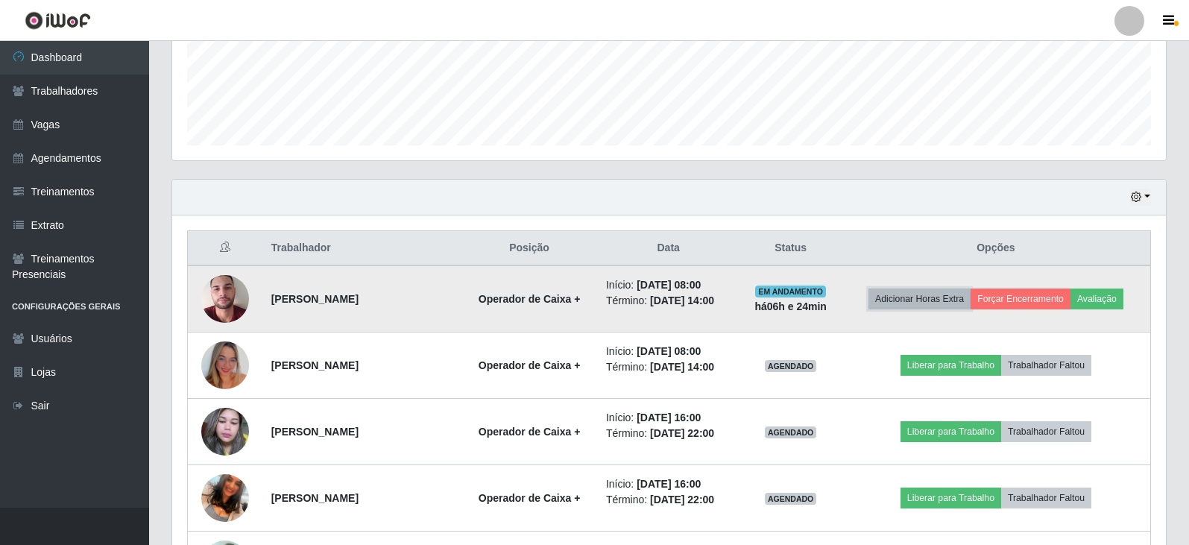
click at [923, 301] on button "Adicionar Horas Extra" at bounding box center [920, 299] width 102 height 21
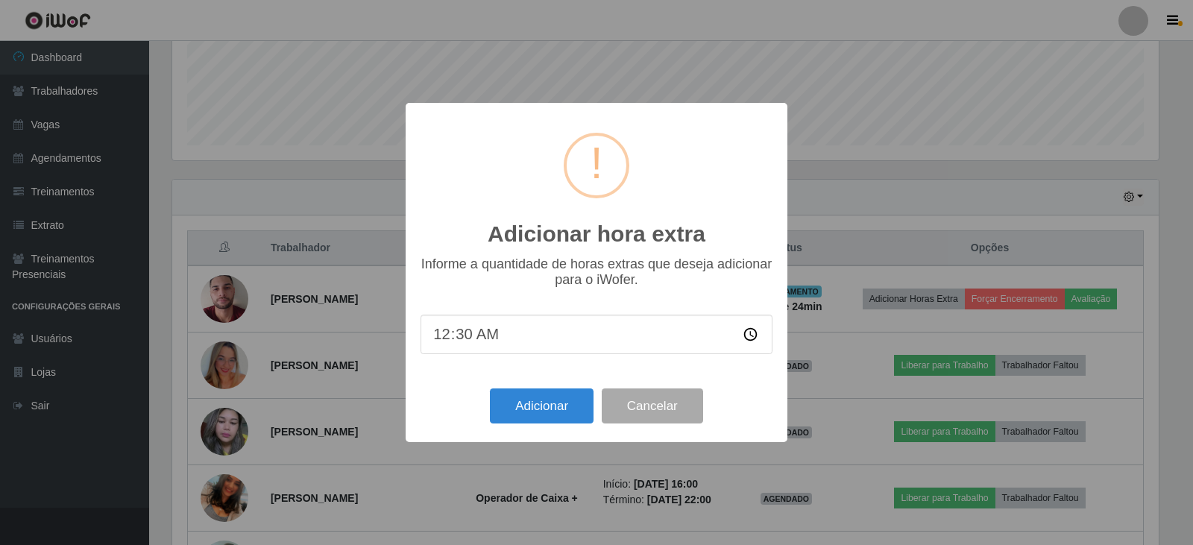
click at [617, 340] on input "00:30" at bounding box center [597, 335] width 352 height 40
click at [803, 60] on div "Adicionar hora extra × Informe a quantidade de horas extras que deseja adiciona…" at bounding box center [596, 272] width 1193 height 545
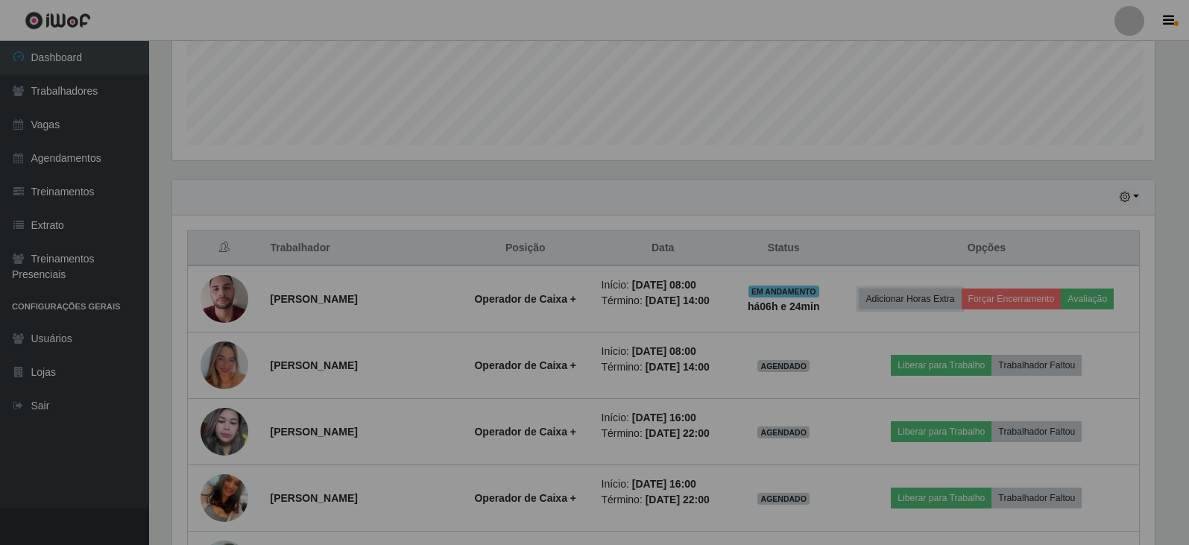
scroll to position [309, 994]
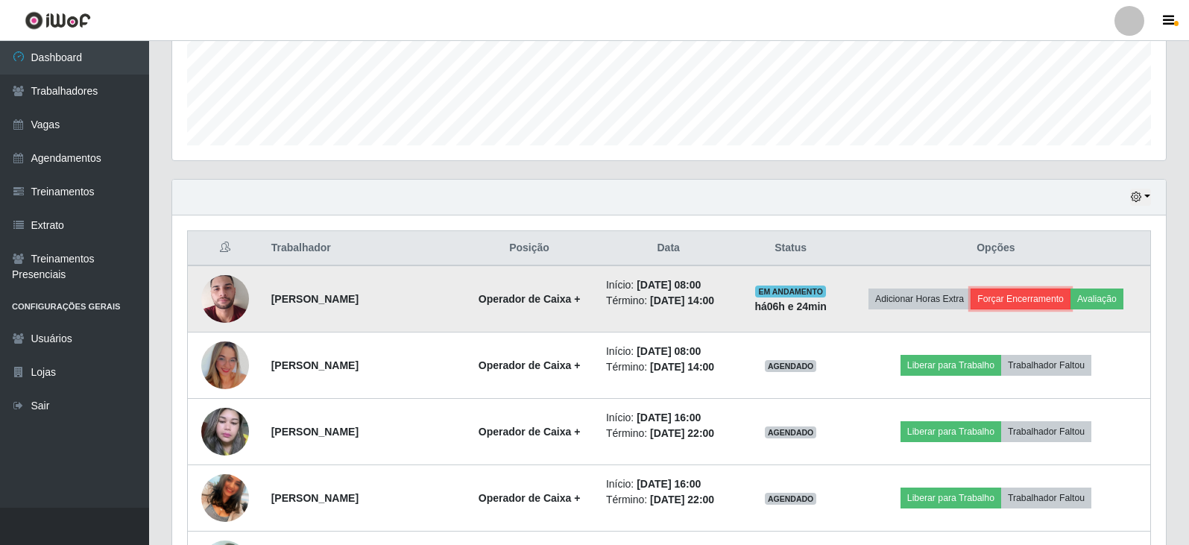
click at [1043, 294] on button "Forçar Encerramento" at bounding box center [1021, 299] width 100 height 21
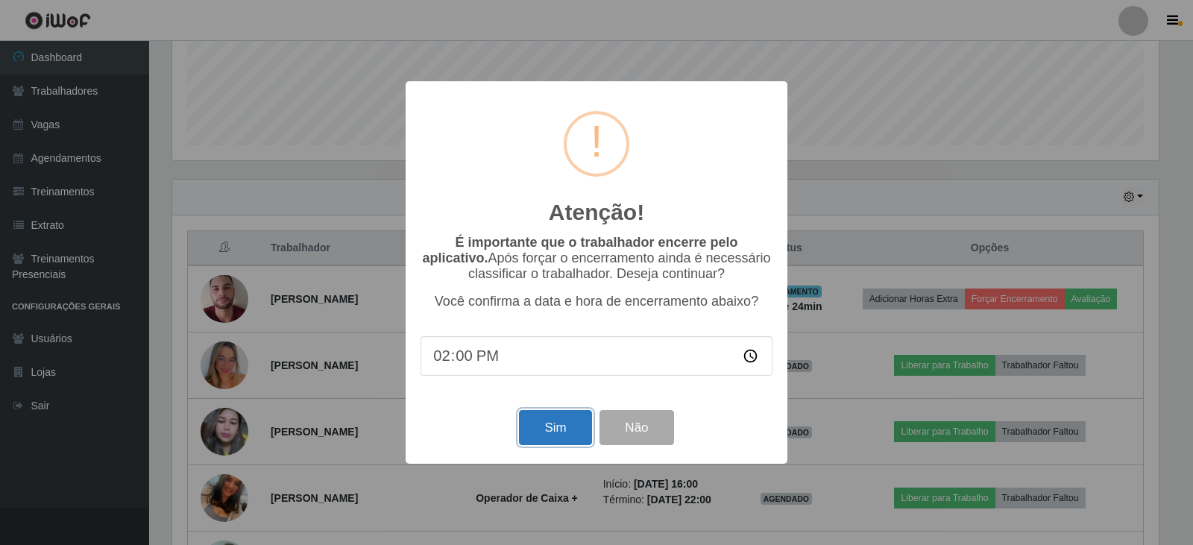
click at [568, 436] on button "Sim" at bounding box center [555, 427] width 72 height 35
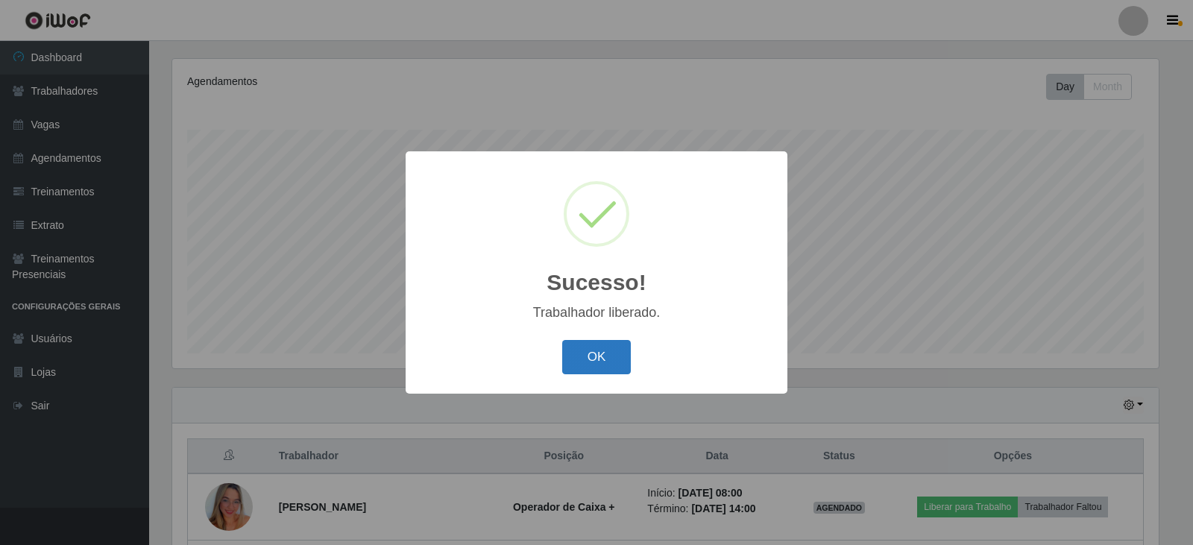
click at [592, 356] on button "OK" at bounding box center [596, 357] width 69 height 35
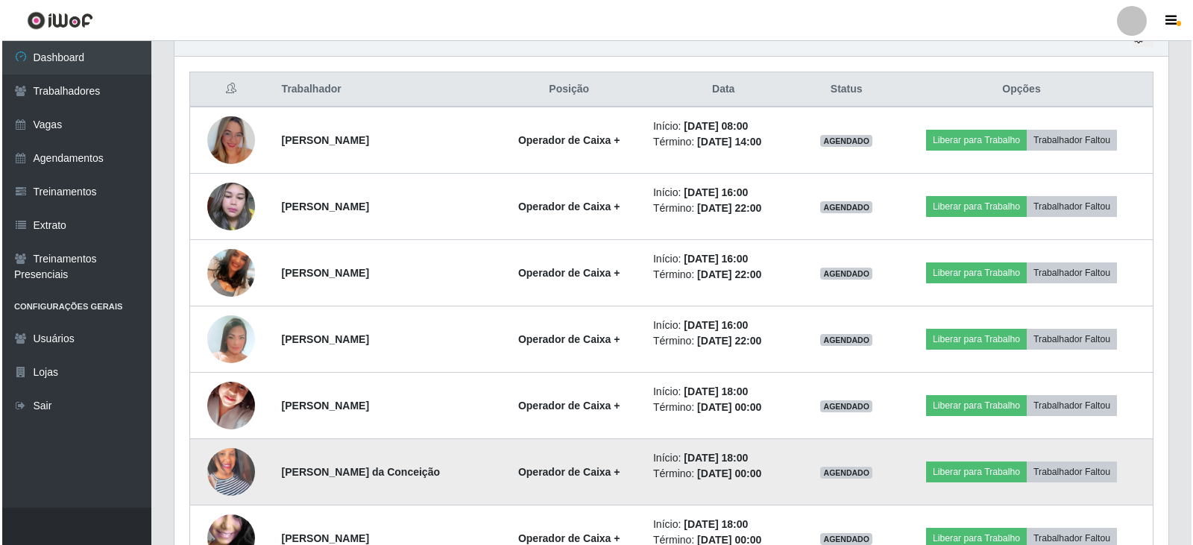
scroll to position [545, 0]
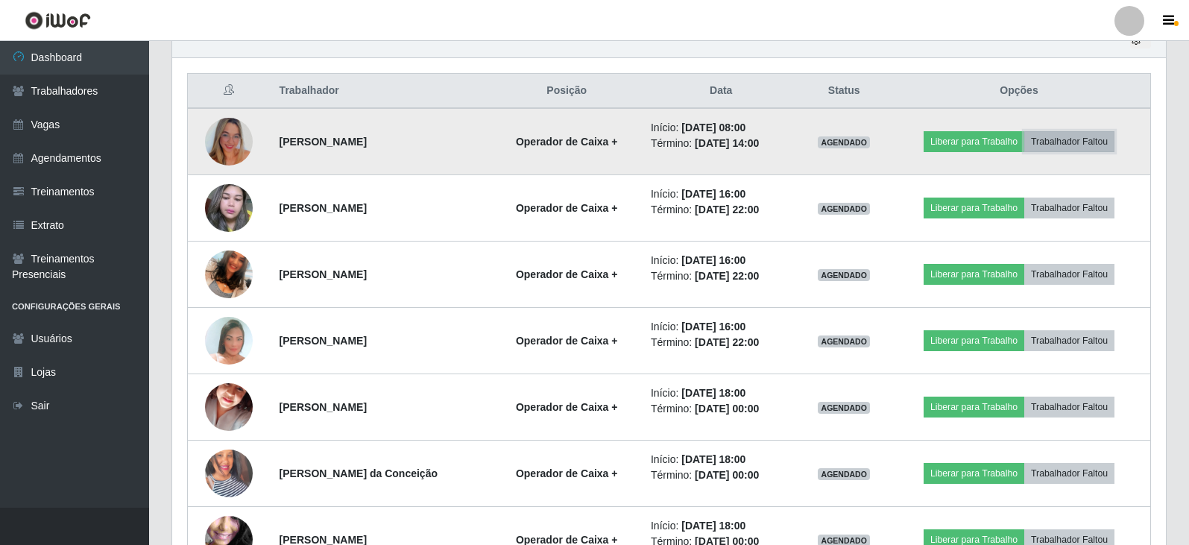
click at [1054, 140] on button "Trabalhador Faltou" at bounding box center [1070, 141] width 90 height 21
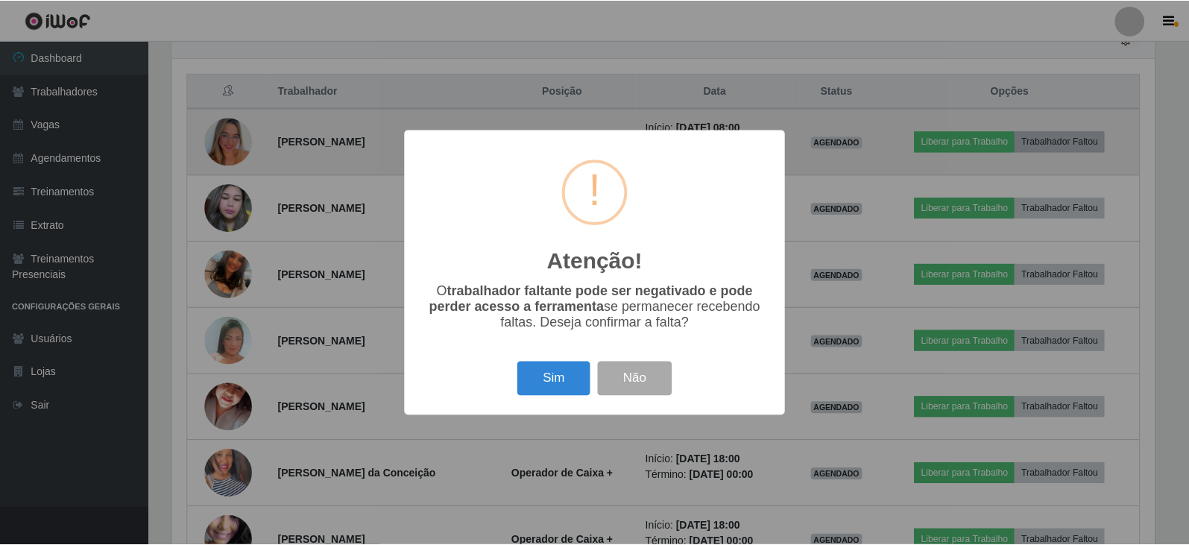
scroll to position [309, 987]
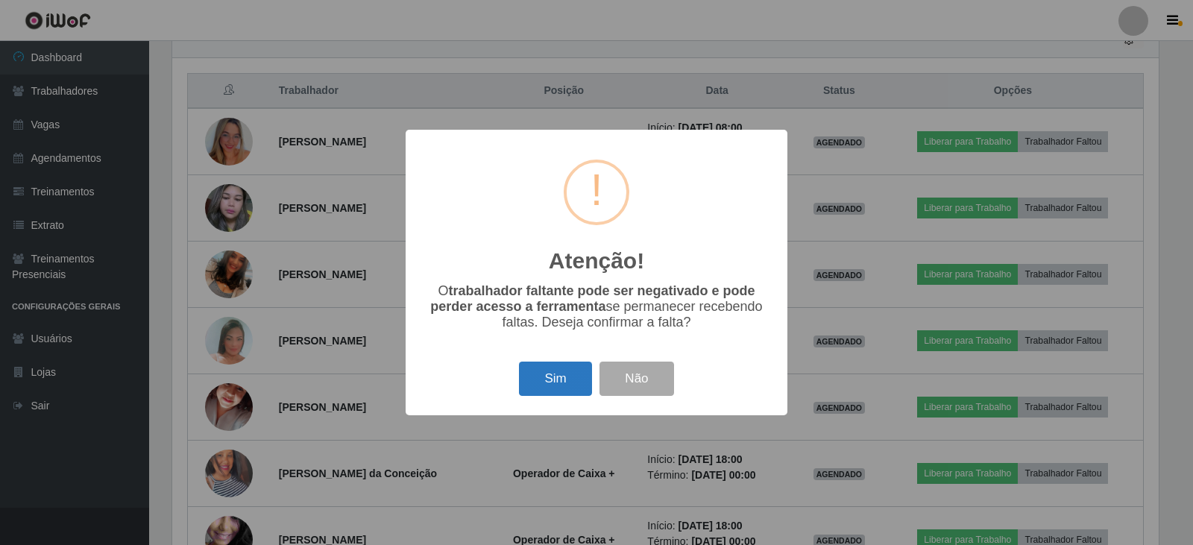
click at [553, 385] on button "Sim" at bounding box center [555, 379] width 72 height 35
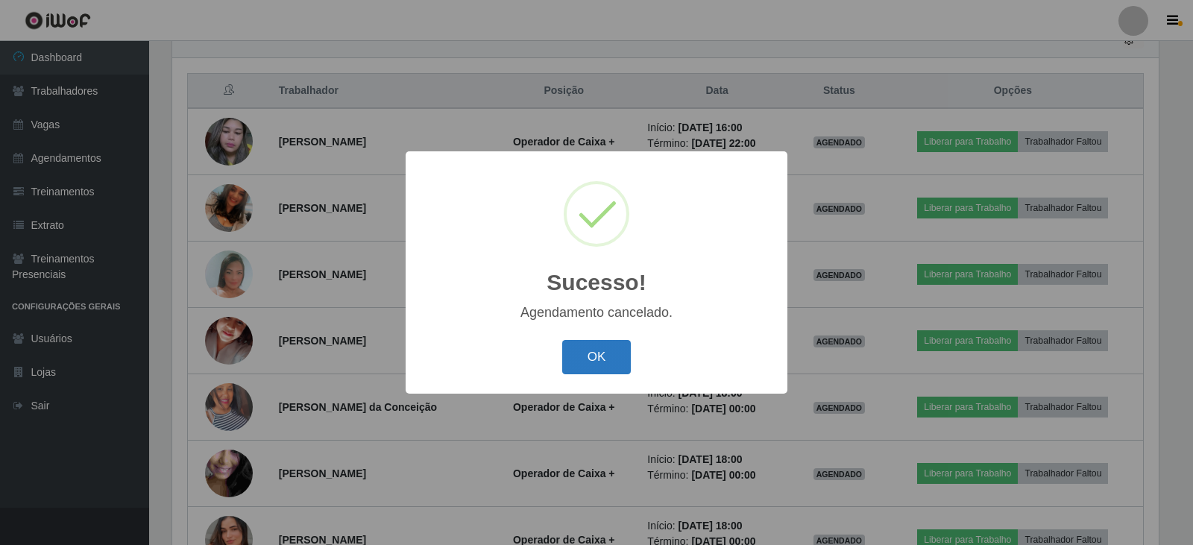
click at [604, 360] on button "OK" at bounding box center [596, 357] width 69 height 35
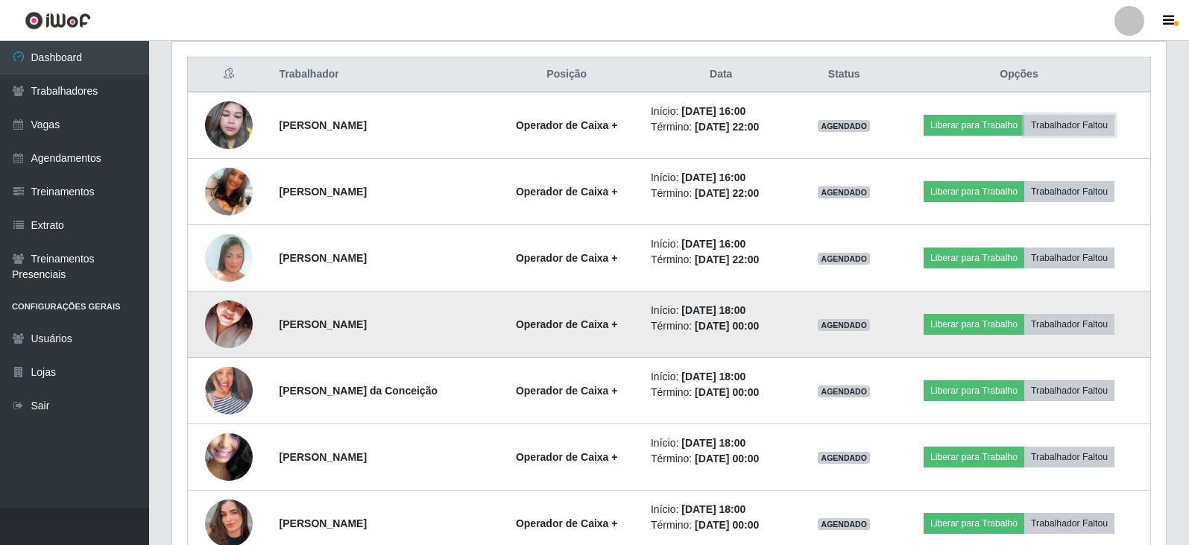
scroll to position [545, 0]
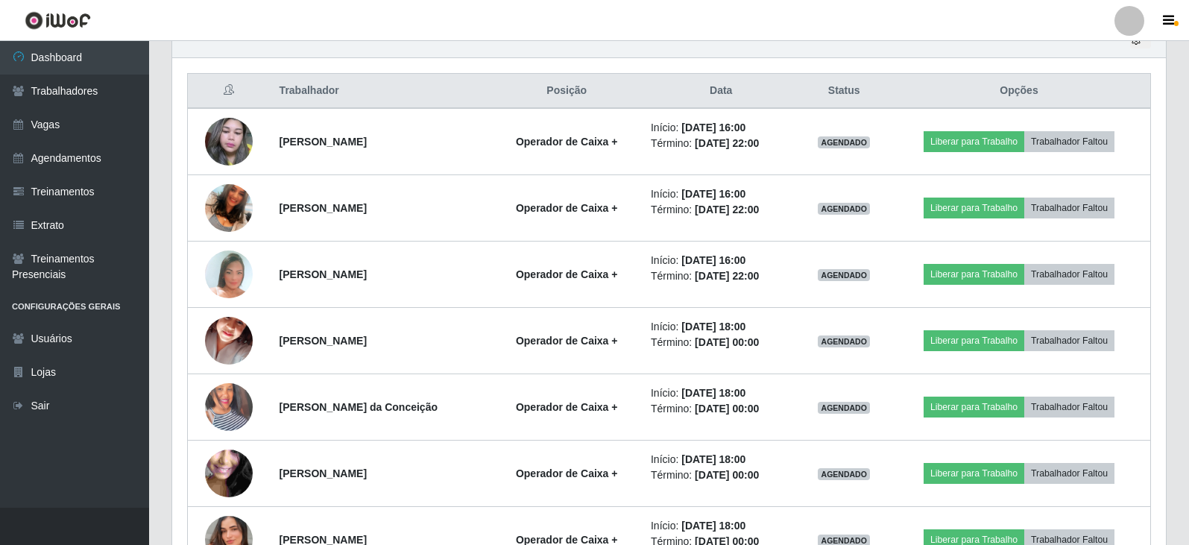
click at [1129, 13] on div at bounding box center [1130, 21] width 30 height 30
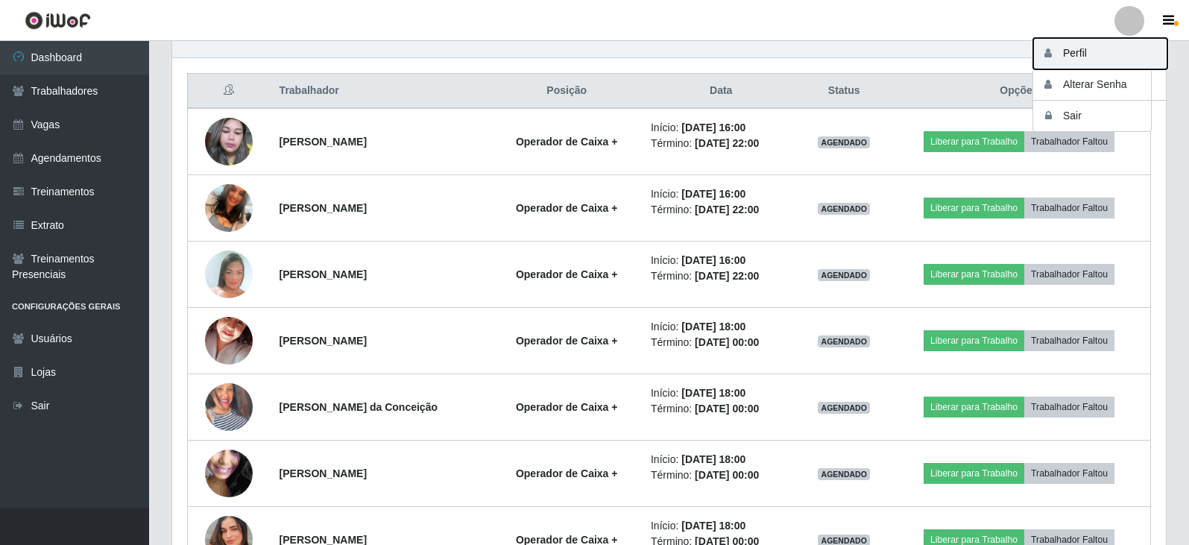
click at [1074, 62] on button "Perfil" at bounding box center [1101, 53] width 134 height 31
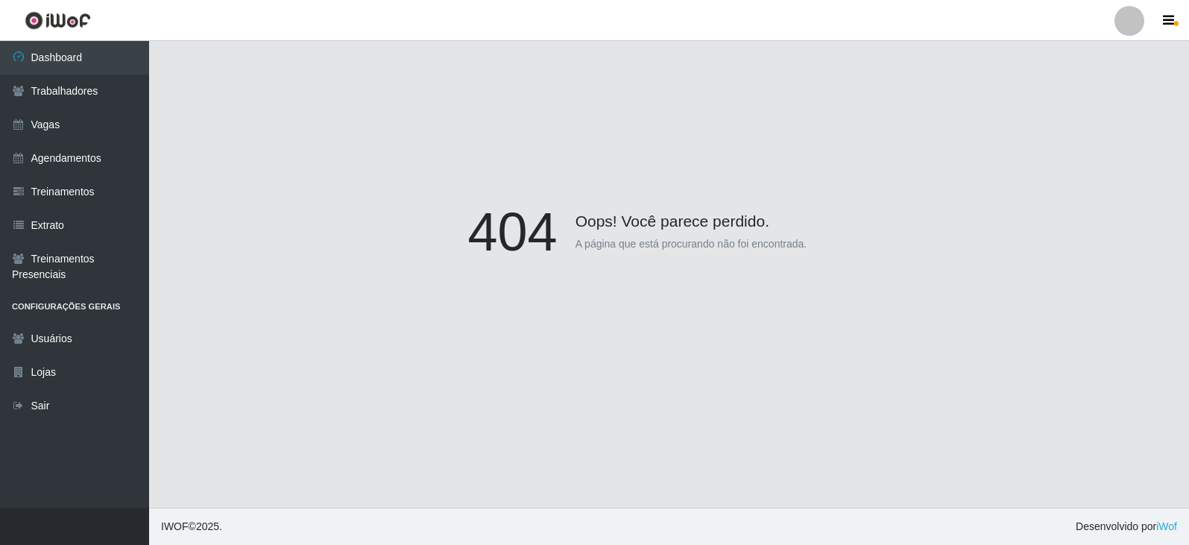
click at [609, 247] on p "A página que está procurando não foi encontrada." at bounding box center [692, 244] width 232 height 16
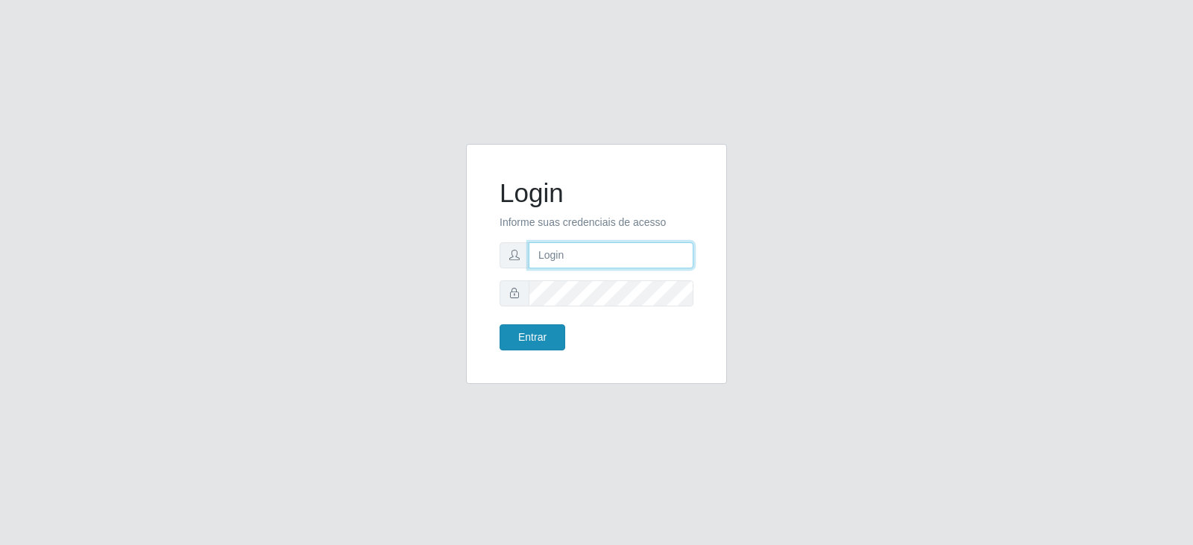
type input "[EMAIL_ADDRESS][DOMAIN_NAME]"
click at [531, 334] on button "Entrar" at bounding box center [533, 337] width 66 height 26
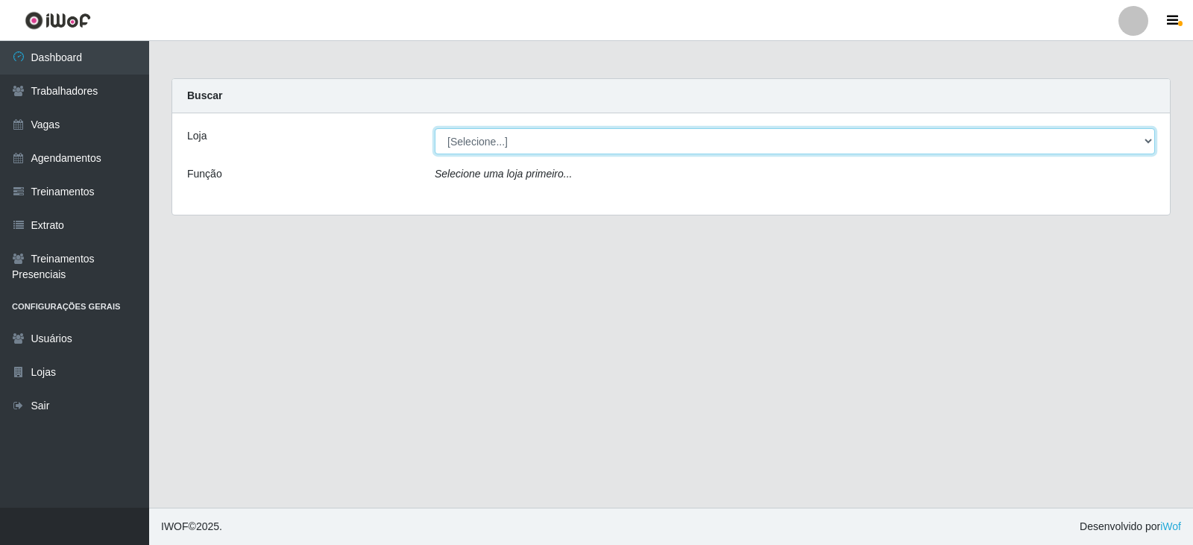
click at [502, 140] on select "[Selecione...] SuperFácil Atacado - Vale do Sol" at bounding box center [795, 141] width 720 height 26
select select "502"
click at [435, 128] on select "[Selecione...] SuperFácil Atacado - Vale do Sol" at bounding box center [795, 141] width 720 height 26
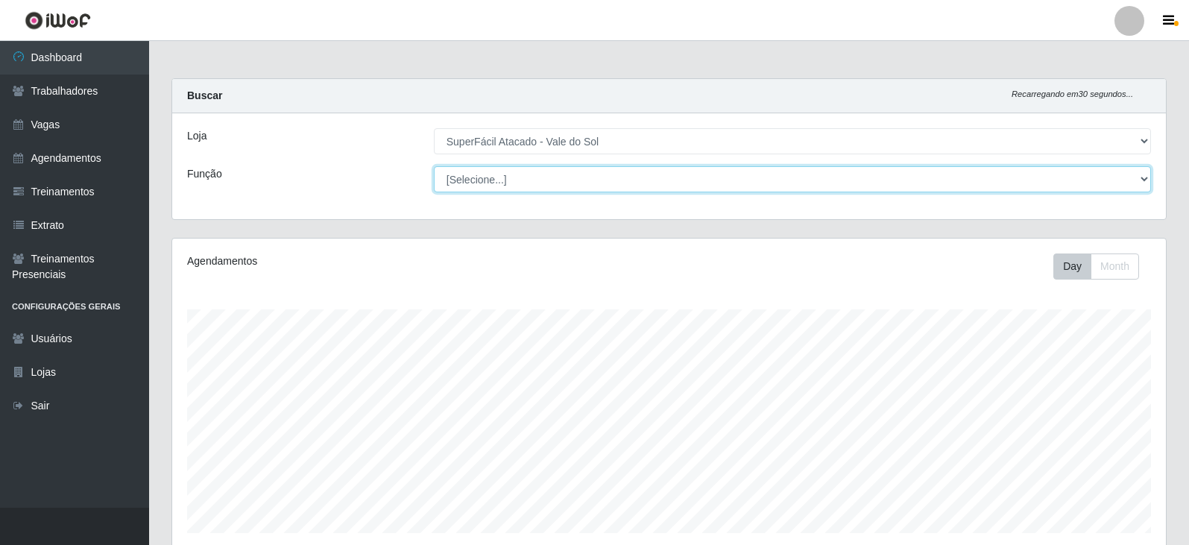
click at [491, 174] on select "[Selecione...] Embalador Embalador + Embalador ++ Operador de Caixa Operador de…" at bounding box center [792, 179] width 717 height 26
click at [497, 169] on select "[Selecione...] Embalador Embalador + Embalador ++ Operador de Caixa Operador de…" at bounding box center [792, 179] width 717 height 26
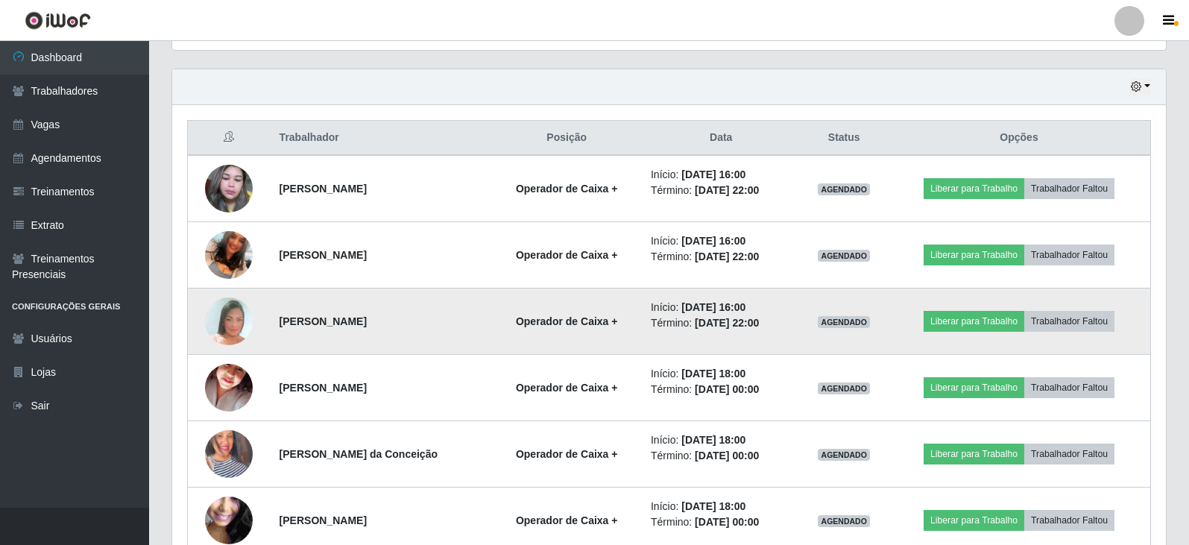
scroll to position [479, 0]
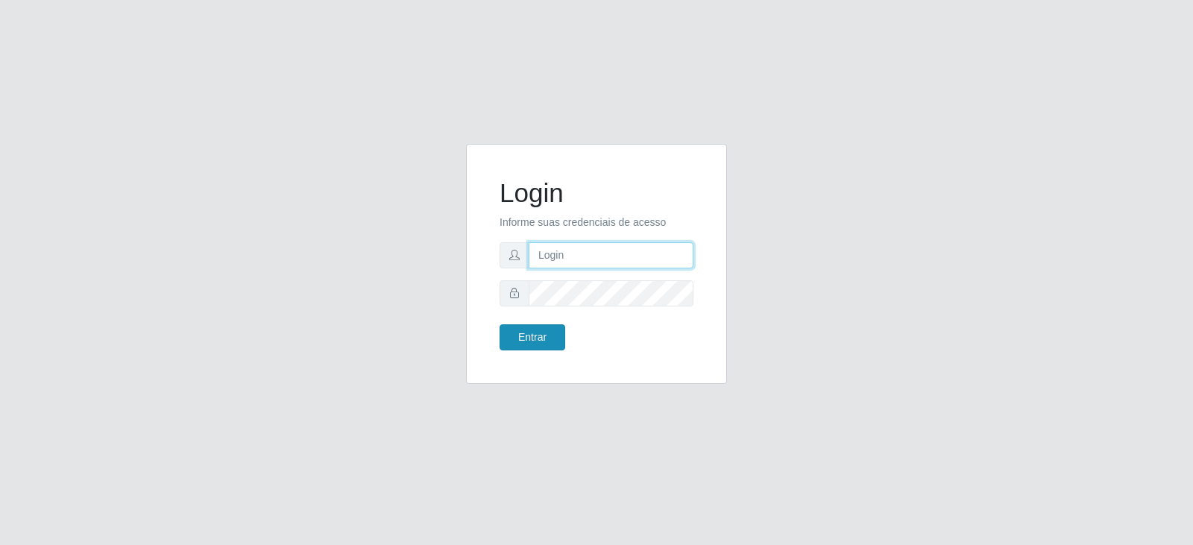
type input "[EMAIL_ADDRESS][DOMAIN_NAME]"
click at [515, 342] on button "Entrar" at bounding box center [533, 337] width 66 height 26
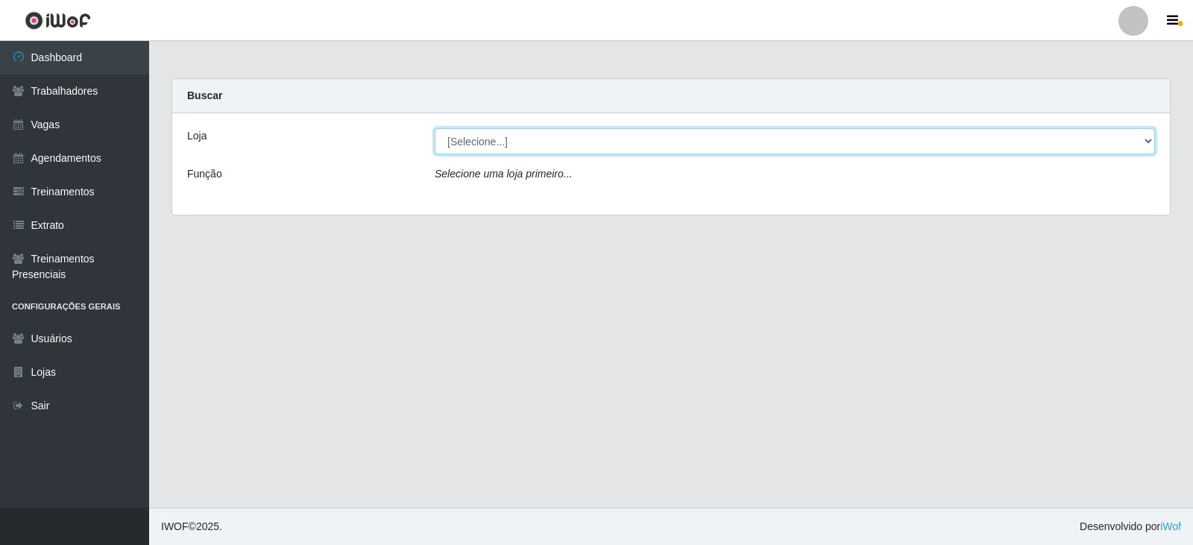
click at [489, 148] on select "[Selecione...] SuperFácil Atacado - Vale do Sol" at bounding box center [795, 141] width 720 height 26
select select "502"
click at [435, 128] on select "[Selecione...] SuperFácil Atacado - Vale do Sol" at bounding box center [795, 141] width 720 height 26
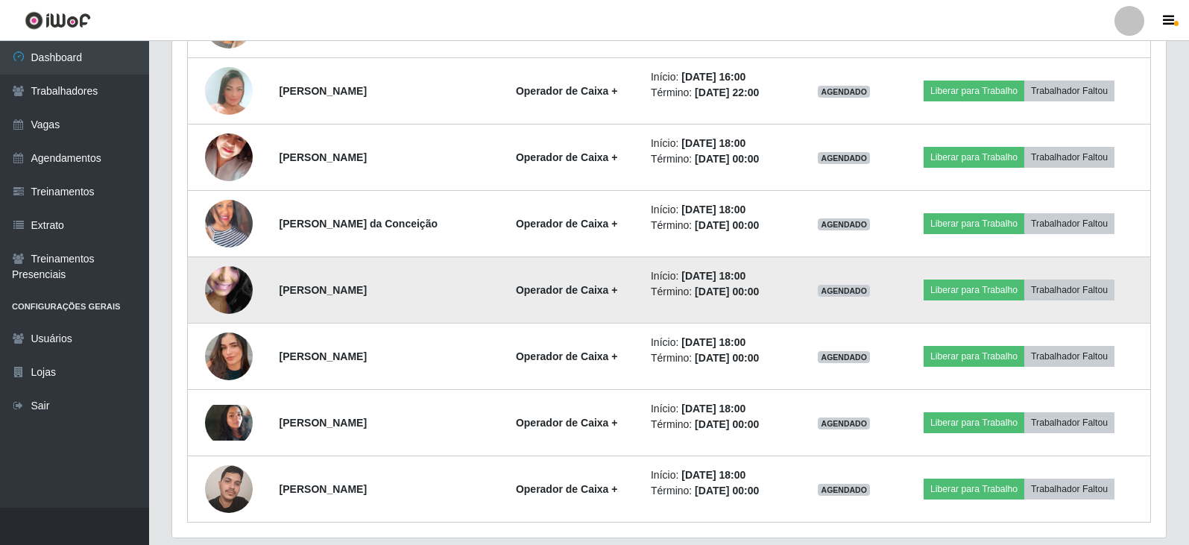
scroll to position [702, 0]
